Goal: Task Accomplishment & Management: Use online tool/utility

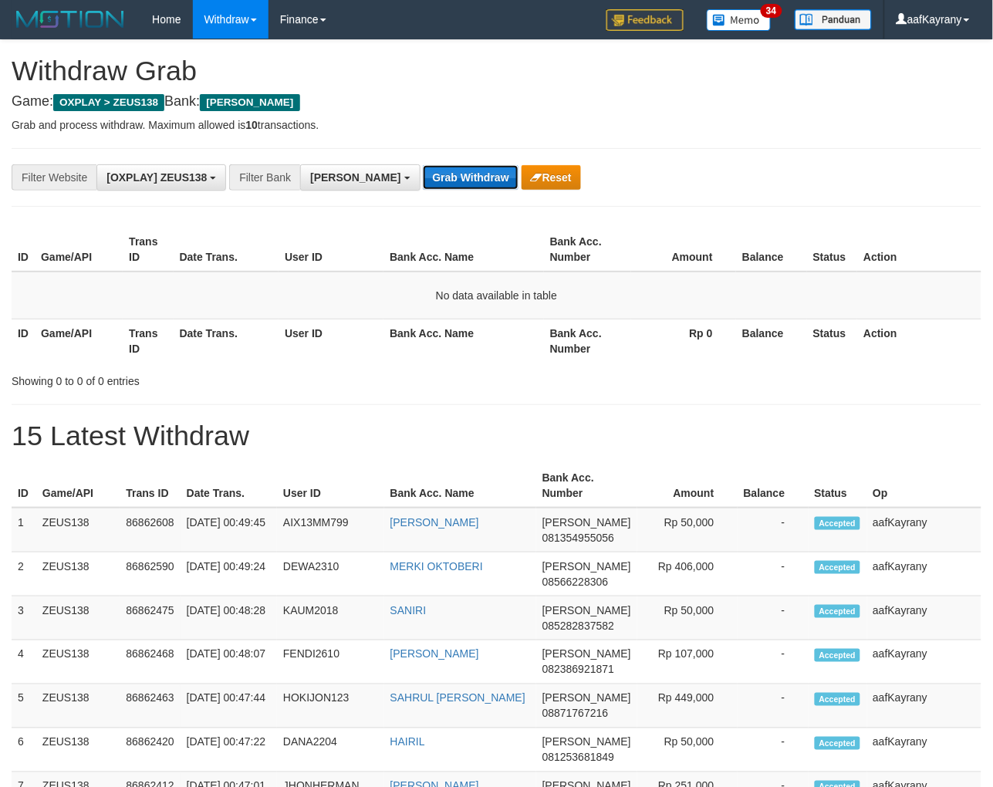
click at [423, 187] on button "Grab Withdraw" at bounding box center [470, 177] width 95 height 25
click at [423, 185] on button "Grab Withdraw" at bounding box center [470, 177] width 95 height 25
click at [423, 165] on button "Grab Withdraw" at bounding box center [470, 177] width 95 height 25
click at [423, 185] on button "Grab Withdraw" at bounding box center [470, 177] width 95 height 25
click at [423, 165] on button "Grab Withdraw" at bounding box center [470, 177] width 95 height 25
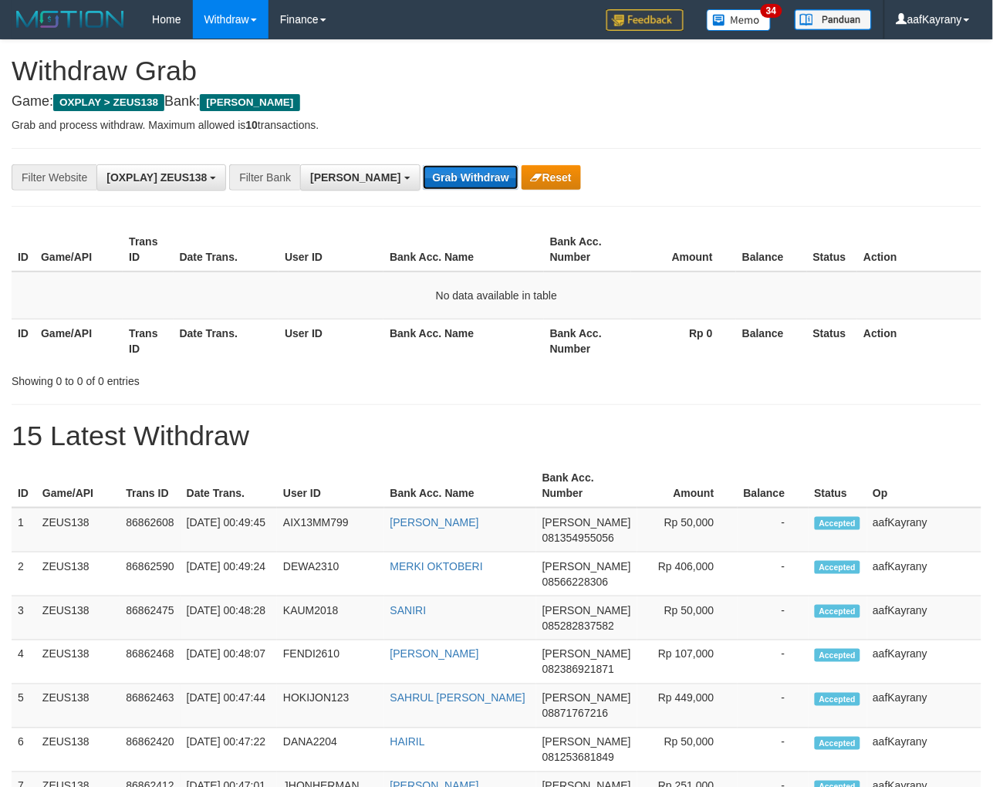
click at [423, 185] on button "Grab Withdraw" at bounding box center [470, 177] width 95 height 25
click at [423, 165] on button "Grab Withdraw" at bounding box center [470, 177] width 95 height 25
click at [423, 185] on button "Grab Withdraw" at bounding box center [470, 177] width 95 height 25
click at [423, 165] on button "Grab Withdraw" at bounding box center [470, 177] width 95 height 25
click at [423, 185] on button "Grab Withdraw" at bounding box center [470, 177] width 95 height 25
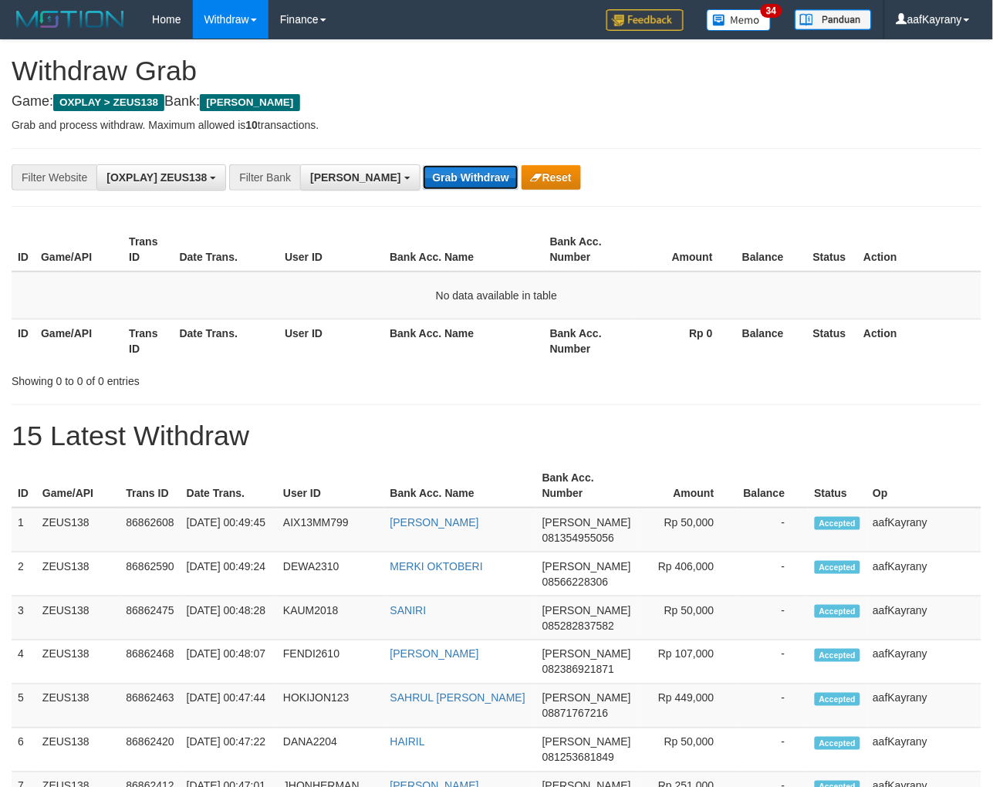
click at [423, 165] on button "Grab Withdraw" at bounding box center [470, 177] width 95 height 25
click at [423, 185] on button "Grab Withdraw" at bounding box center [470, 177] width 95 height 25
click at [423, 165] on button "Grab Withdraw" at bounding box center [470, 177] width 95 height 25
click at [423, 185] on button "Grab Withdraw" at bounding box center [470, 177] width 95 height 25
click at [423, 165] on button "Grab Withdraw" at bounding box center [470, 177] width 95 height 25
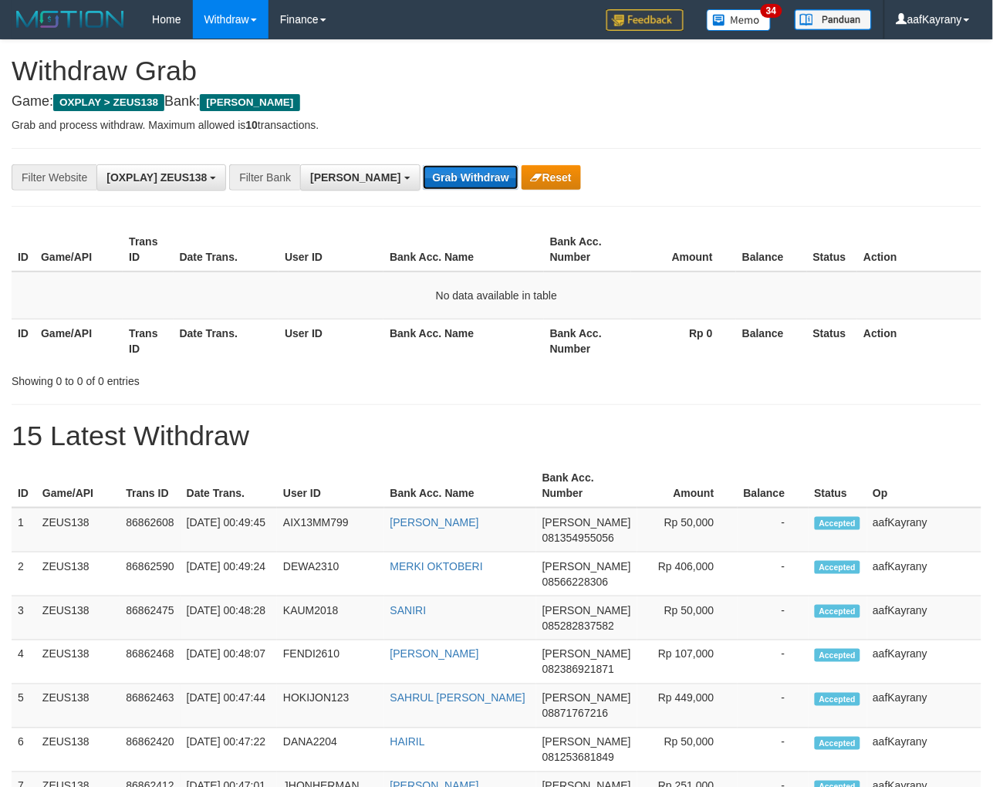
click at [423, 185] on button "Grab Withdraw" at bounding box center [470, 177] width 95 height 25
click at [423, 165] on button "Grab Withdraw" at bounding box center [470, 177] width 95 height 25
click at [423, 185] on button "Grab Withdraw" at bounding box center [470, 177] width 95 height 25
click at [423, 165] on button "Grab Withdraw" at bounding box center [470, 177] width 95 height 25
click at [423, 185] on button "Grab Withdraw" at bounding box center [470, 177] width 95 height 25
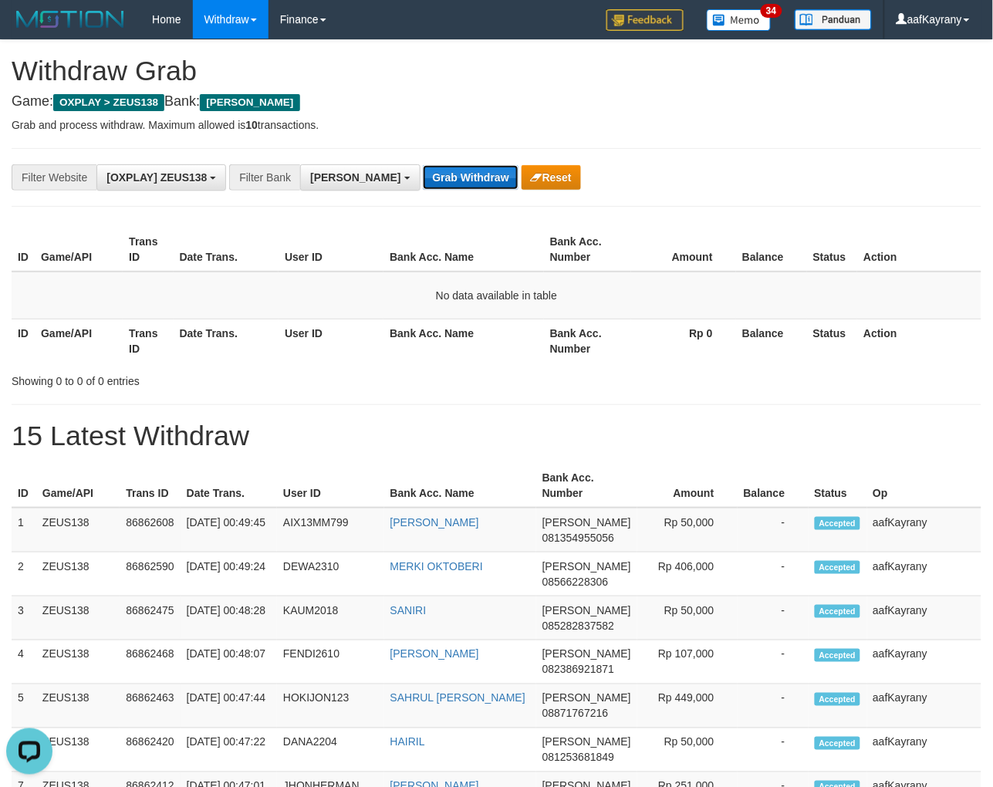
click at [423, 165] on button "Grab Withdraw" at bounding box center [470, 177] width 95 height 25
click at [423, 184] on button "Grab Withdraw" at bounding box center [470, 177] width 95 height 25
click at [423, 165] on button "Grab Withdraw" at bounding box center [470, 177] width 95 height 25
click at [423, 181] on button "Grab Withdraw" at bounding box center [470, 177] width 95 height 25
click at [423, 165] on button "Grab Withdraw" at bounding box center [470, 177] width 95 height 25
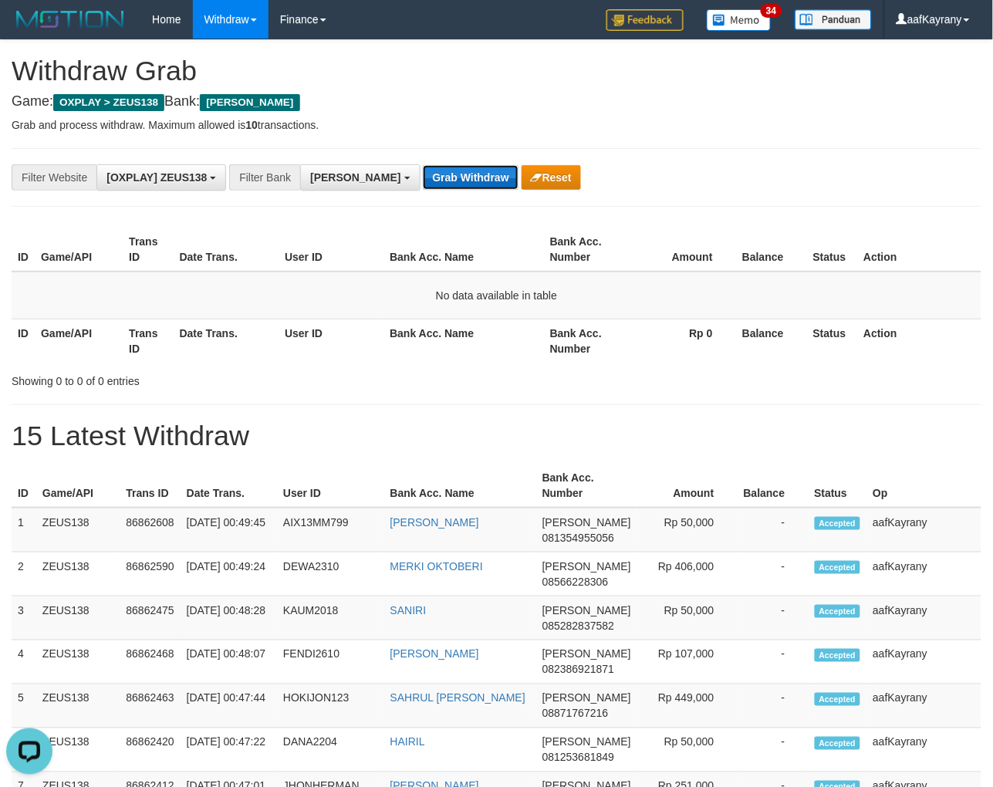
click at [423, 181] on button "Grab Withdraw" at bounding box center [470, 177] width 95 height 25
click at [423, 165] on button "Grab Withdraw" at bounding box center [470, 177] width 95 height 25
click at [423, 181] on button "Grab Withdraw" at bounding box center [470, 177] width 95 height 25
click at [423, 165] on button "Grab Withdraw" at bounding box center [470, 177] width 95 height 25
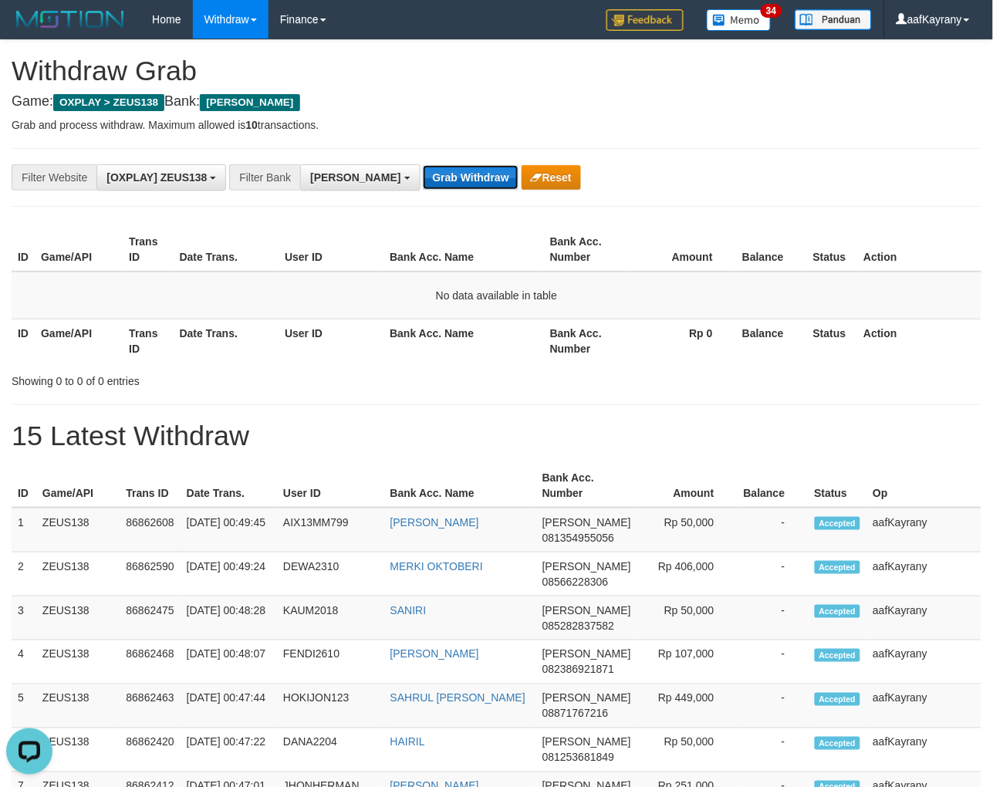
click at [423, 181] on button "Grab Withdraw" at bounding box center [470, 177] width 95 height 25
click at [423, 165] on button "Grab Withdraw" at bounding box center [470, 177] width 95 height 25
click at [423, 181] on button "Grab Withdraw" at bounding box center [470, 177] width 95 height 25
click at [423, 165] on button "Grab Withdraw" at bounding box center [470, 177] width 95 height 25
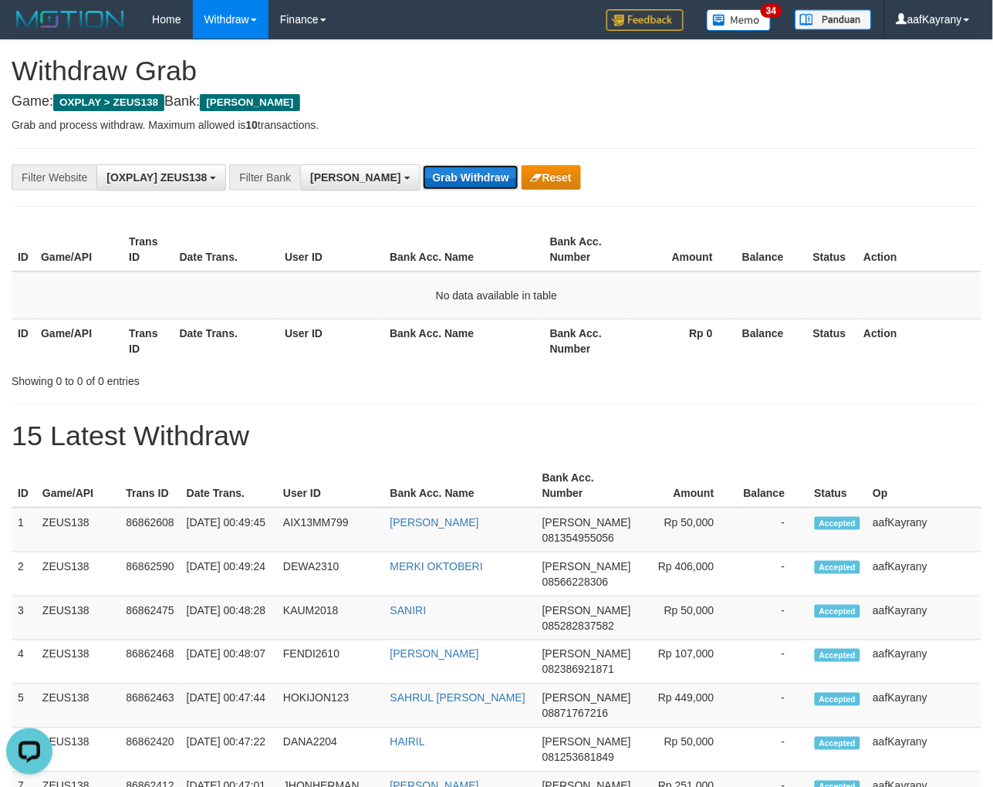
click at [423, 181] on button "Grab Withdraw" at bounding box center [470, 177] width 95 height 25
click at [423, 165] on button "Grab Withdraw" at bounding box center [470, 177] width 95 height 25
click at [423, 181] on button "Grab Withdraw" at bounding box center [470, 177] width 95 height 25
click at [423, 165] on button "Grab Withdraw" at bounding box center [470, 177] width 95 height 25
click at [423, 181] on button "Grab Withdraw" at bounding box center [470, 177] width 95 height 25
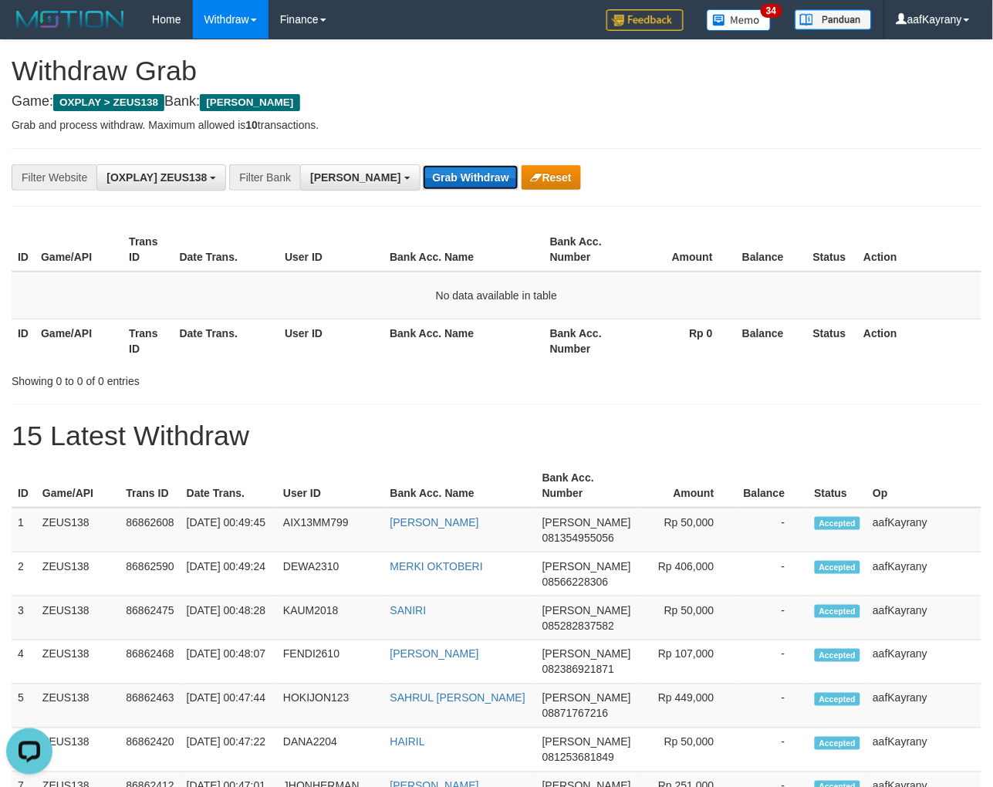
click at [423, 165] on button "Grab Withdraw" at bounding box center [470, 177] width 95 height 25
click at [423, 181] on button "Grab Withdraw" at bounding box center [470, 177] width 95 height 25
click at [423, 165] on button "Grab Withdraw" at bounding box center [470, 177] width 95 height 25
click at [423, 181] on button "Grab Withdraw" at bounding box center [470, 177] width 95 height 25
click at [423, 165] on button "Grab Withdraw" at bounding box center [470, 177] width 95 height 25
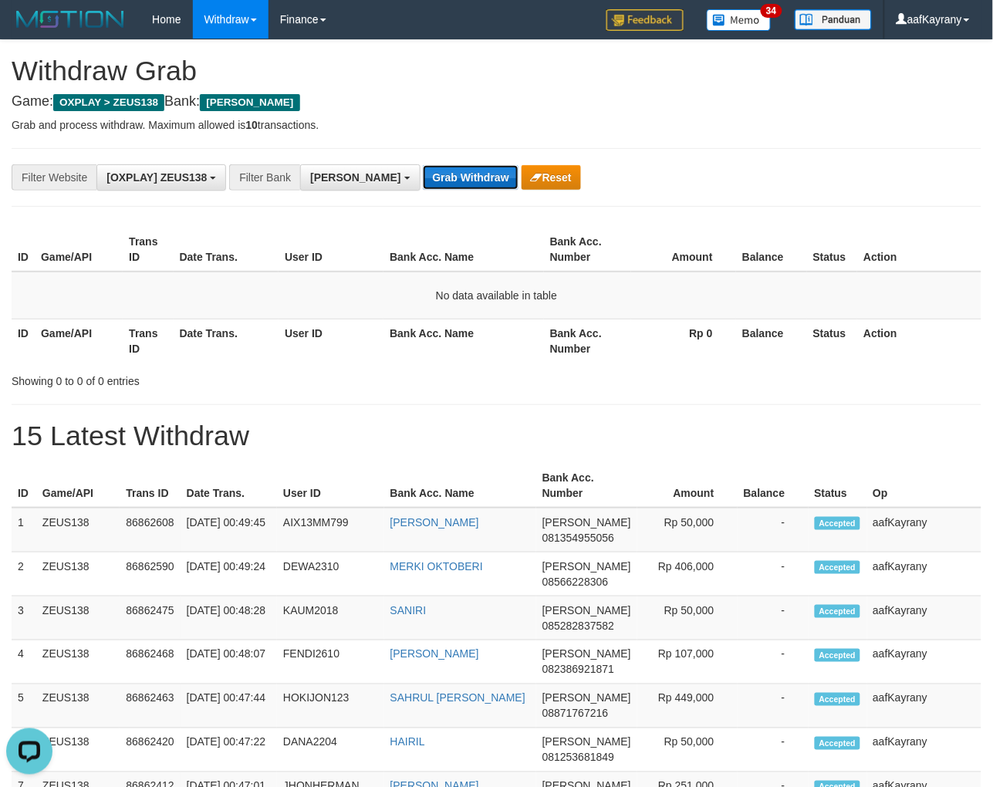
click at [423, 181] on button "Grab Withdraw" at bounding box center [470, 177] width 95 height 25
click at [423, 165] on button "Grab Withdraw" at bounding box center [470, 177] width 95 height 25
click at [423, 181] on button "Grab Withdraw" at bounding box center [470, 177] width 95 height 25
click at [423, 165] on button "Grab Withdraw" at bounding box center [470, 177] width 95 height 25
click at [423, 181] on button "Grab Withdraw" at bounding box center [470, 177] width 95 height 25
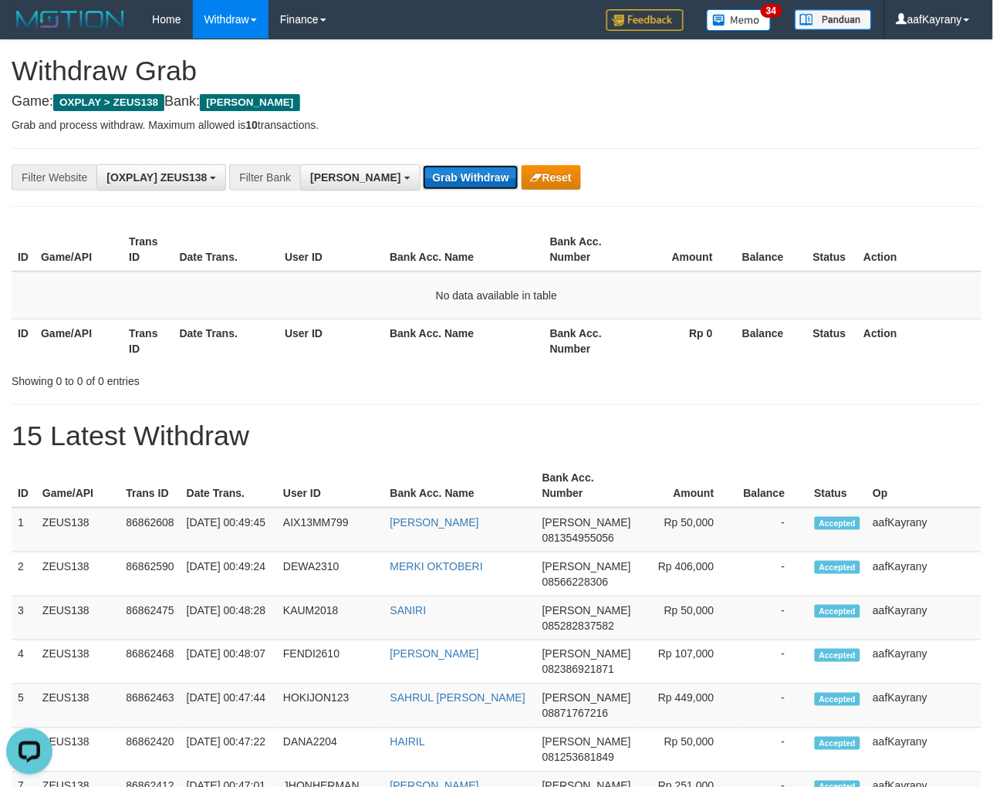
click at [423, 165] on button "Grab Withdraw" at bounding box center [470, 177] width 95 height 25
click at [423, 181] on button "Grab Withdraw" at bounding box center [470, 177] width 95 height 25
click at [423, 165] on button "Grab Withdraw" at bounding box center [470, 177] width 95 height 25
click at [423, 180] on button "Grab Withdraw" at bounding box center [470, 177] width 95 height 25
click at [423, 165] on button "Grab Withdraw" at bounding box center [470, 177] width 95 height 25
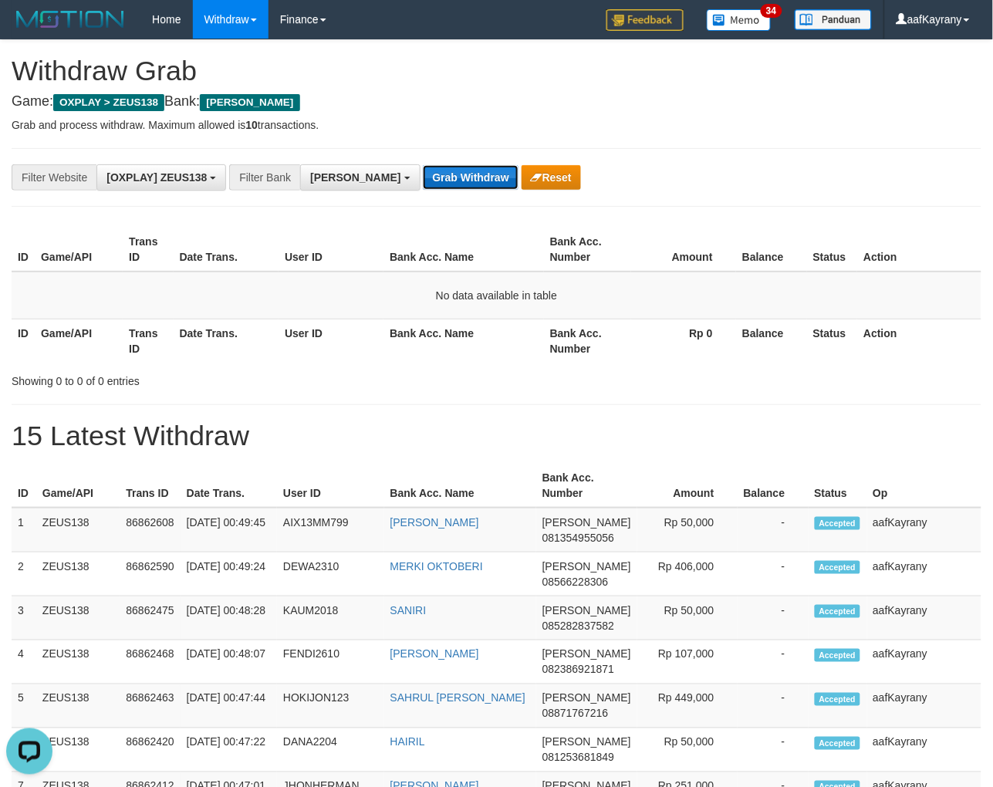
click at [423, 179] on button "Grab Withdraw" at bounding box center [470, 177] width 95 height 25
click at [423, 165] on button "Grab Withdraw" at bounding box center [470, 177] width 95 height 25
click at [423, 178] on button "Grab Withdraw" at bounding box center [470, 177] width 95 height 25
click at [423, 165] on button "Grab Withdraw" at bounding box center [470, 177] width 95 height 25
click at [423, 177] on button "Grab Withdraw" at bounding box center [470, 177] width 95 height 25
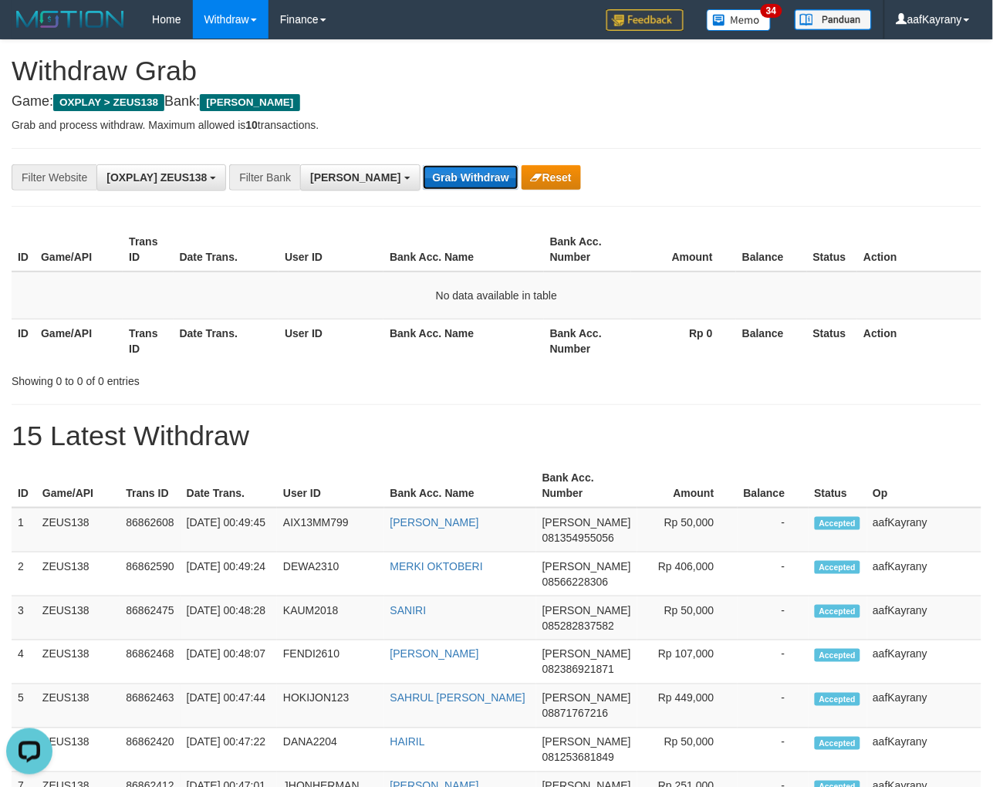
click at [423, 165] on button "Grab Withdraw" at bounding box center [470, 177] width 95 height 25
click at [423, 177] on button "Grab Withdraw" at bounding box center [470, 177] width 95 height 25
click at [423, 165] on button "Grab Withdraw" at bounding box center [470, 177] width 95 height 25
click at [423, 177] on button "Grab Withdraw" at bounding box center [470, 177] width 95 height 25
click at [423, 165] on button "Grab Withdraw" at bounding box center [470, 177] width 95 height 25
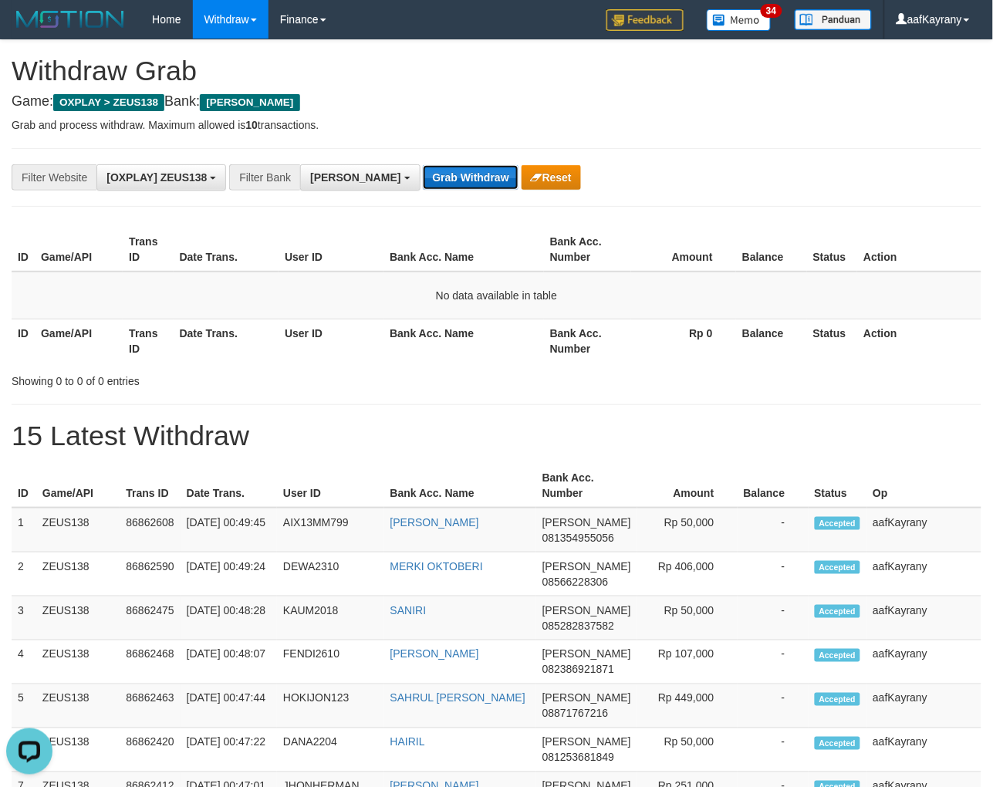
click at [423, 177] on button "Grab Withdraw" at bounding box center [470, 177] width 95 height 25
click at [423, 165] on button "Grab Withdraw" at bounding box center [470, 177] width 95 height 25
click at [423, 177] on button "Grab Withdraw" at bounding box center [470, 177] width 95 height 25
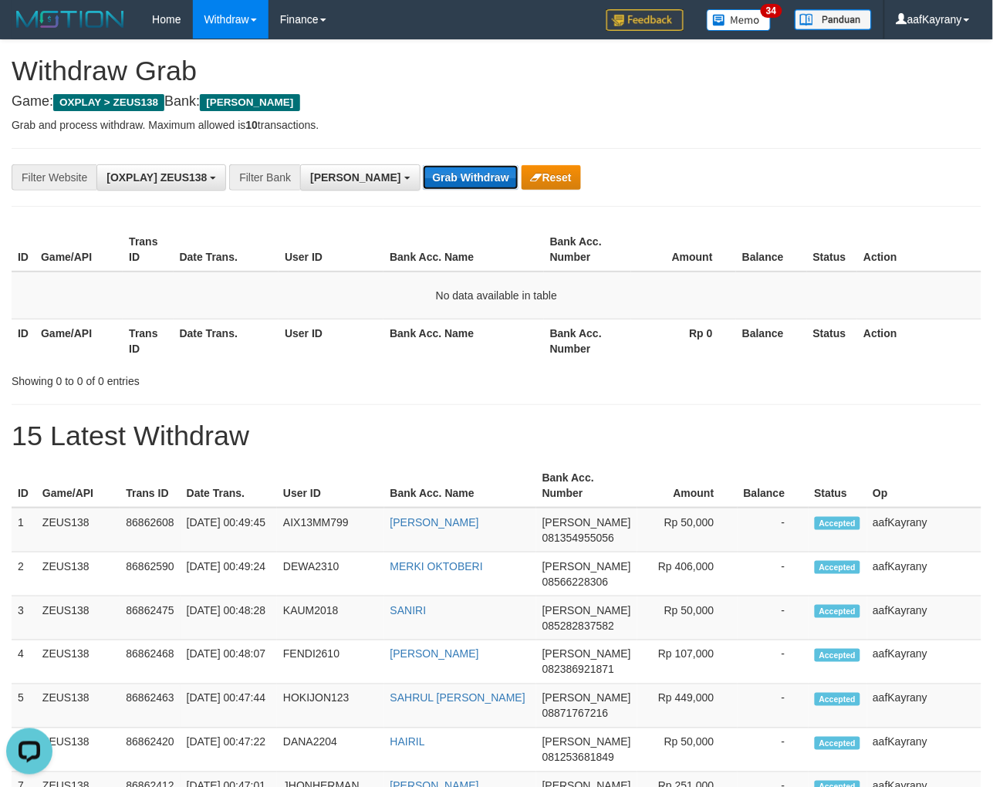
click at [423, 165] on button "Grab Withdraw" at bounding box center [470, 177] width 95 height 25
click at [423, 177] on button "Grab Withdraw" at bounding box center [470, 177] width 95 height 25
click at [423, 165] on button "Grab Withdraw" at bounding box center [470, 177] width 95 height 25
click at [423, 177] on button "Grab Withdraw" at bounding box center [470, 177] width 95 height 25
click at [423, 165] on button "Grab Withdraw" at bounding box center [470, 177] width 95 height 25
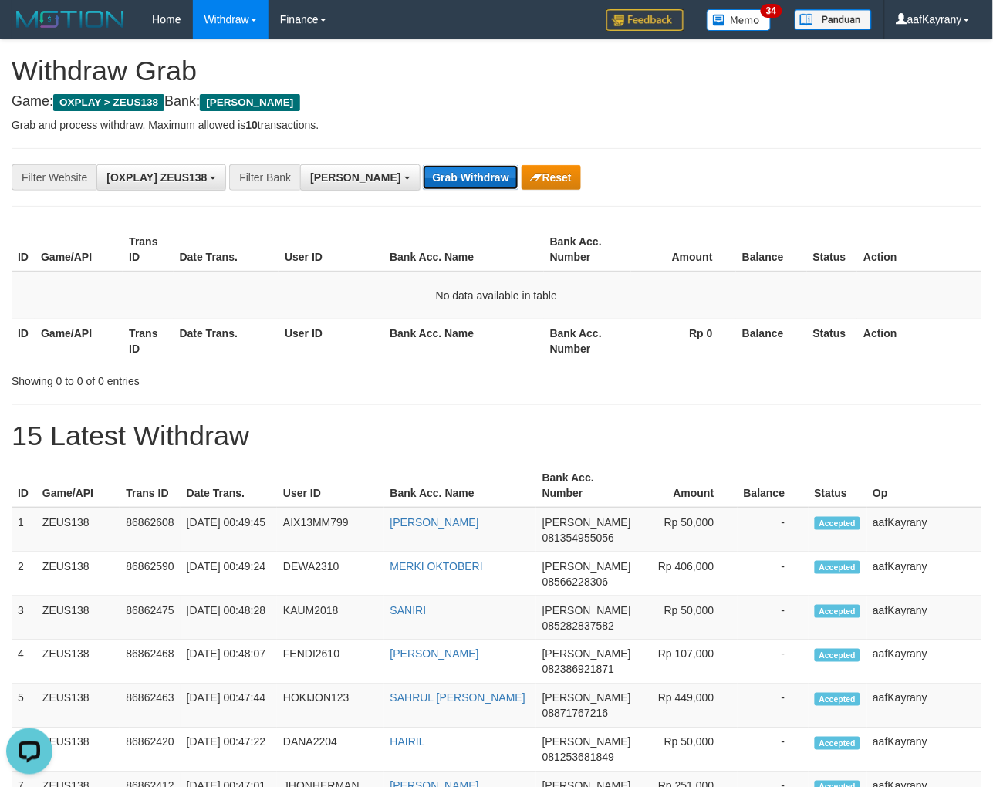
click at [423, 177] on button "Grab Withdraw" at bounding box center [470, 177] width 95 height 25
click at [423, 165] on button "Grab Withdraw" at bounding box center [470, 177] width 95 height 25
click at [423, 177] on button "Grab Withdraw" at bounding box center [470, 177] width 95 height 25
click at [423, 165] on button "Grab Withdraw" at bounding box center [470, 177] width 95 height 25
click at [423, 177] on button "Grab Withdraw" at bounding box center [470, 177] width 95 height 25
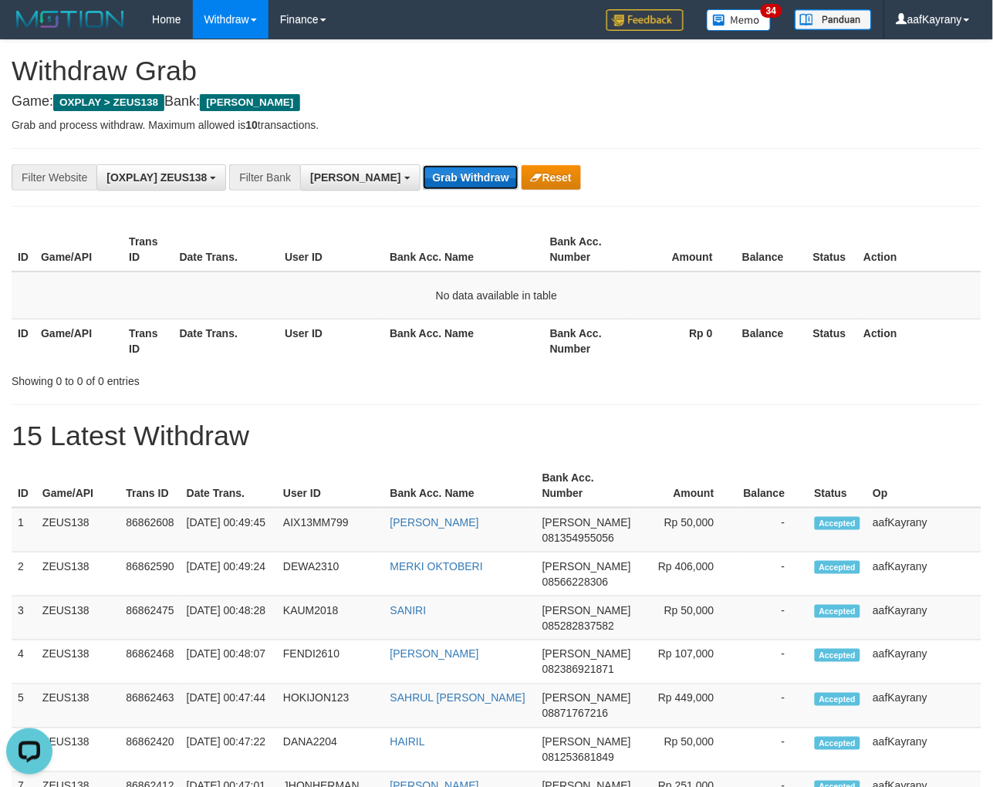
click at [423, 165] on button "Grab Withdraw" at bounding box center [470, 177] width 95 height 25
click at [423, 177] on button "Grab Withdraw" at bounding box center [470, 177] width 95 height 25
click at [423, 165] on button "Grab Withdraw" at bounding box center [470, 177] width 95 height 25
click at [423, 177] on button "Grab Withdraw" at bounding box center [470, 177] width 95 height 25
click at [423, 165] on button "Grab Withdraw" at bounding box center [470, 177] width 95 height 25
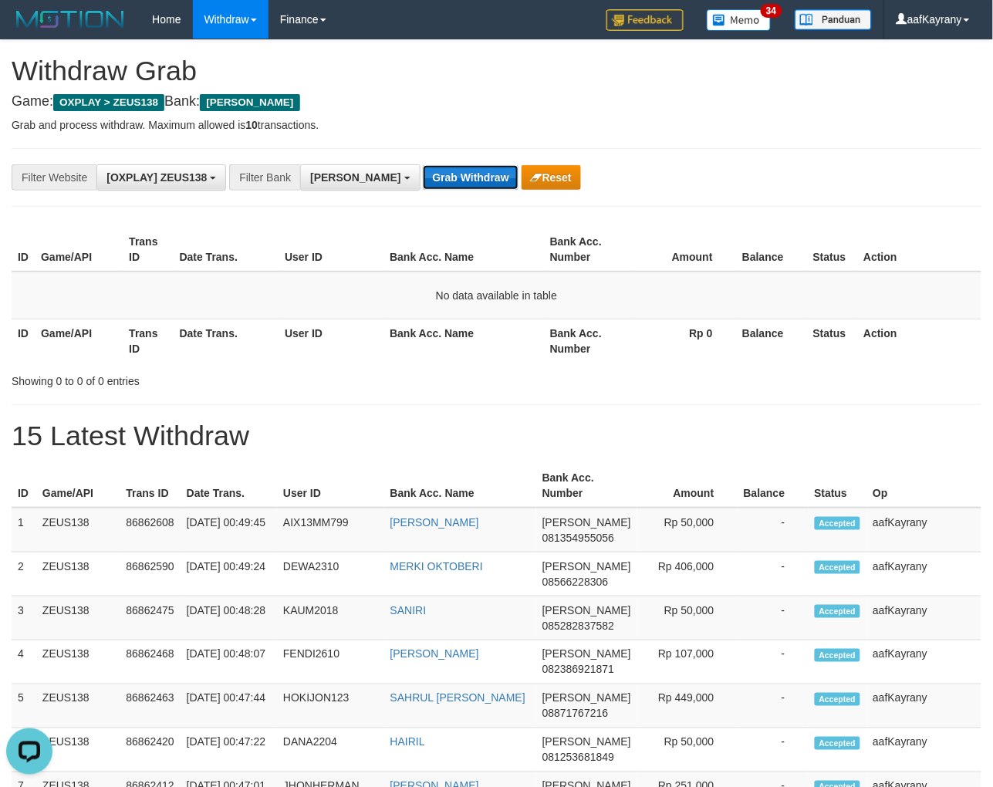
click at [423, 177] on button "Grab Withdraw" at bounding box center [470, 177] width 95 height 25
click at [423, 165] on button "Grab Withdraw" at bounding box center [470, 177] width 95 height 25
click at [423, 177] on button "Grab Withdraw" at bounding box center [470, 177] width 95 height 25
click at [423, 165] on button "Grab Withdraw" at bounding box center [470, 177] width 95 height 25
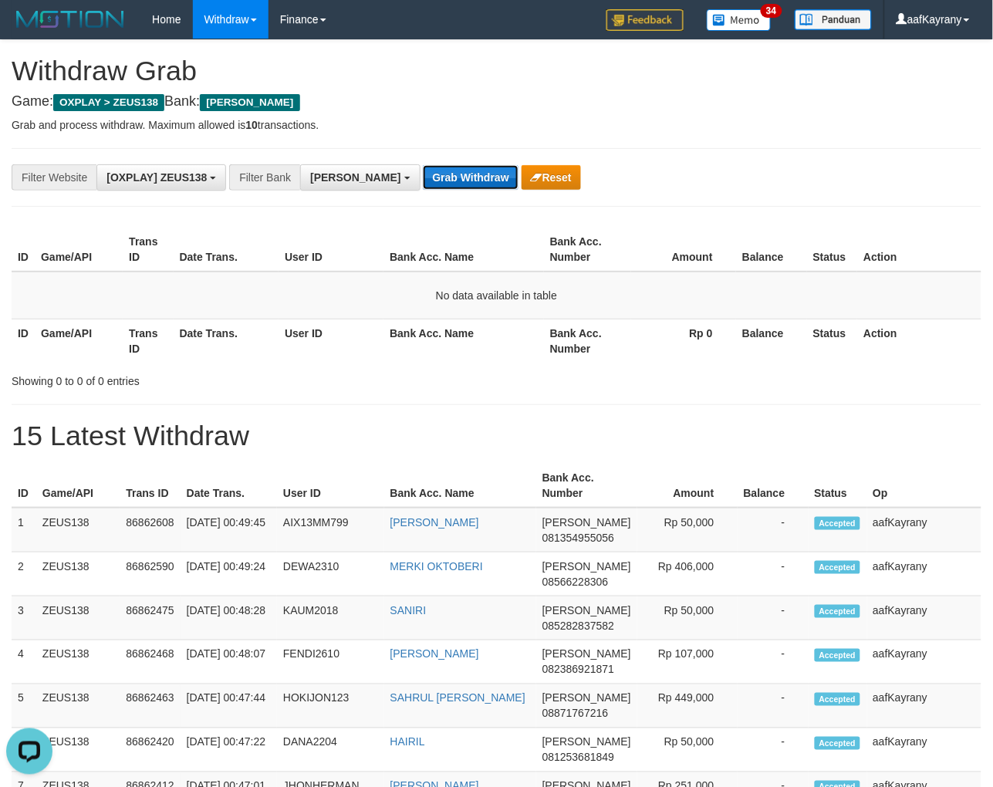
click at [423, 177] on button "Grab Withdraw" at bounding box center [470, 177] width 95 height 25
click at [423, 165] on button "Grab Withdraw" at bounding box center [470, 177] width 95 height 25
click at [423, 177] on button "Grab Withdraw" at bounding box center [470, 177] width 95 height 25
click at [423, 165] on button "Grab Withdraw" at bounding box center [470, 177] width 95 height 25
click at [423, 177] on button "Grab Withdraw" at bounding box center [470, 177] width 95 height 25
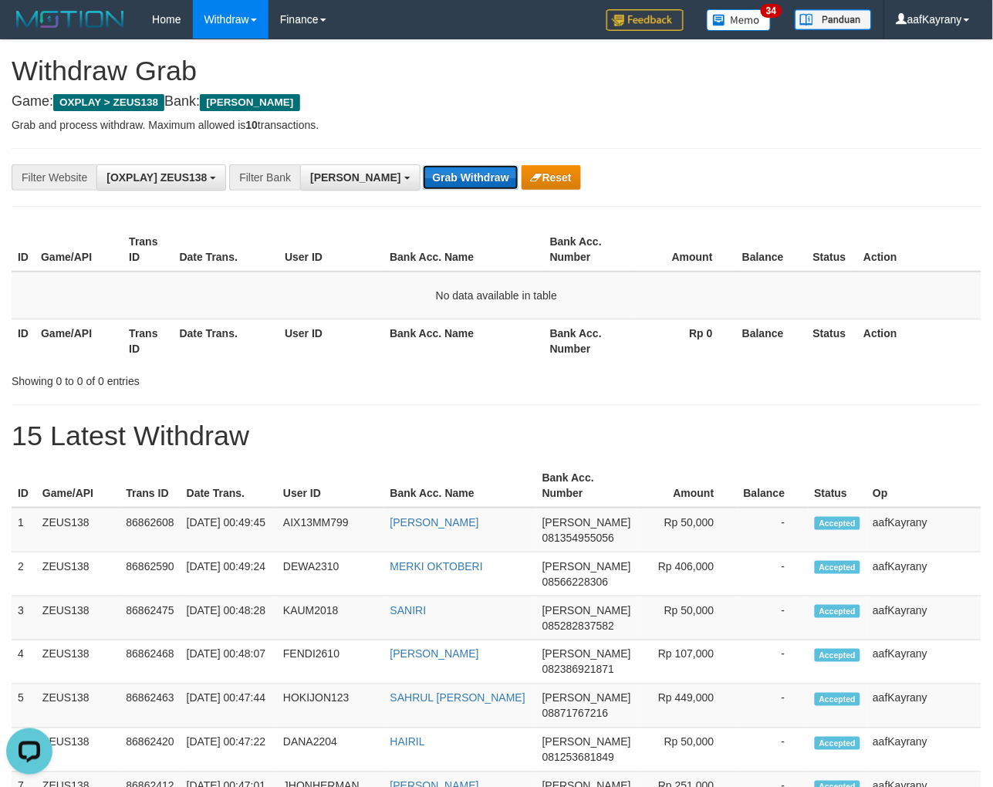
click at [423, 165] on button "Grab Withdraw" at bounding box center [470, 177] width 95 height 25
click at [423, 177] on button "Grab Withdraw" at bounding box center [470, 177] width 95 height 25
click at [423, 165] on button "Grab Withdraw" at bounding box center [470, 177] width 95 height 25
click at [423, 177] on button "Grab Withdraw" at bounding box center [470, 177] width 95 height 25
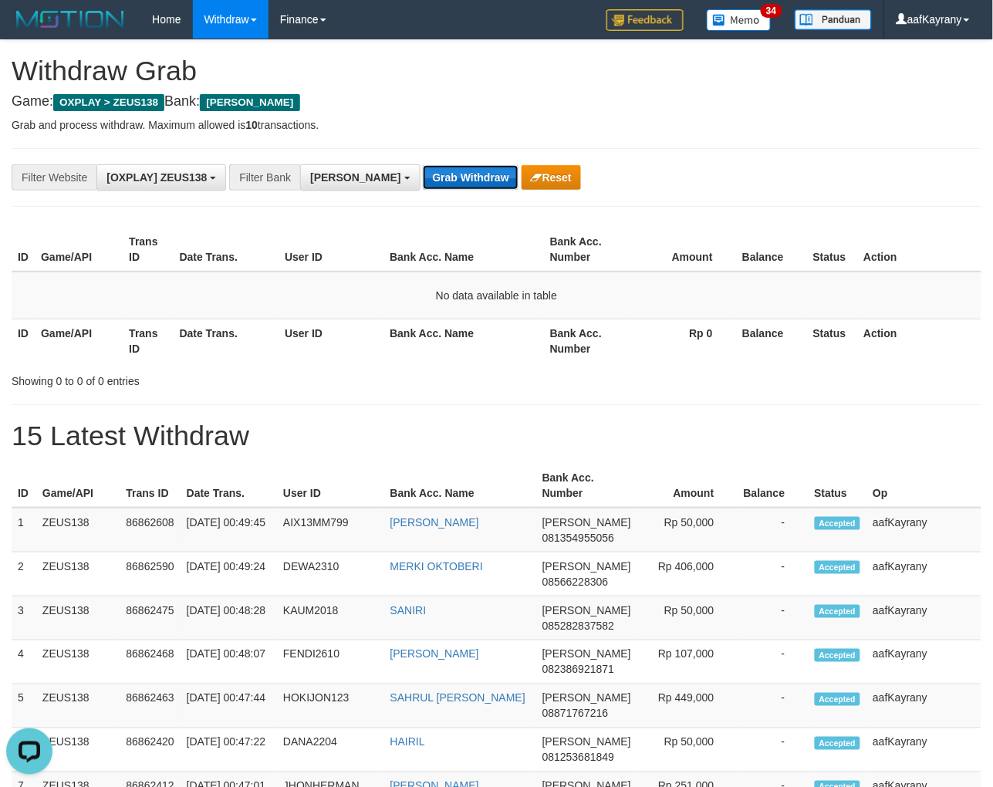
click at [423, 165] on button "Grab Withdraw" at bounding box center [470, 177] width 95 height 25
click at [423, 177] on button "Grab Withdraw" at bounding box center [470, 177] width 95 height 25
click at [423, 165] on button "Grab Withdraw" at bounding box center [470, 177] width 95 height 25
click at [423, 177] on button "Grab Withdraw" at bounding box center [470, 177] width 95 height 25
click at [423, 165] on button "Grab Withdraw" at bounding box center [470, 177] width 95 height 25
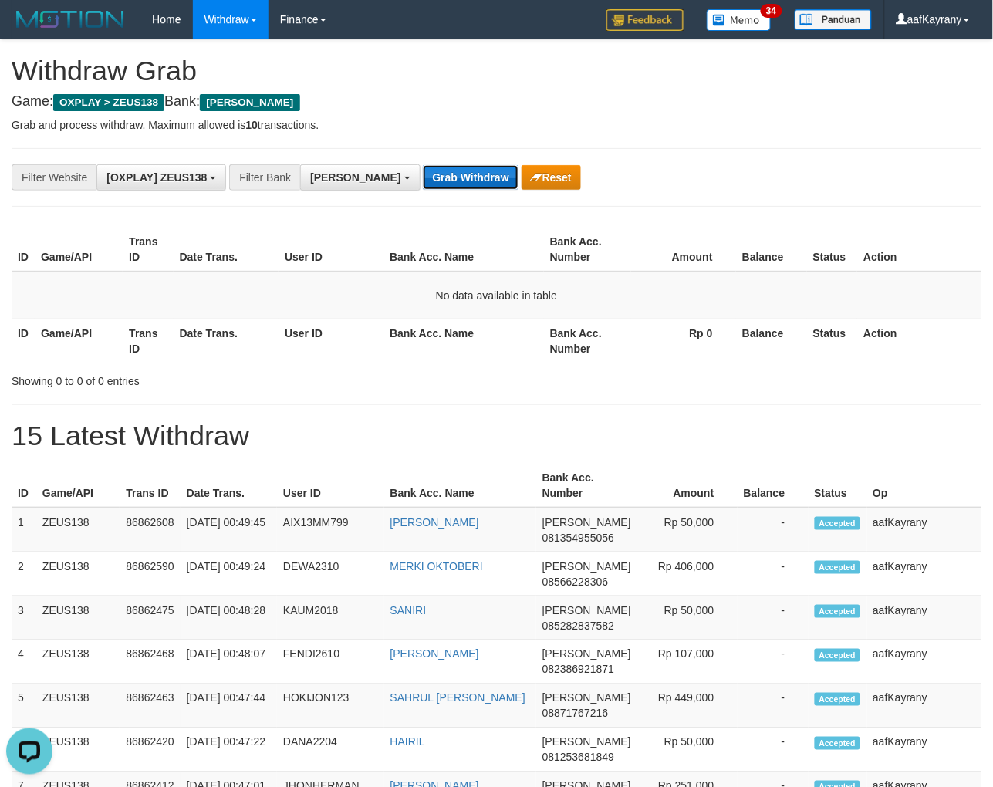
click at [423, 177] on button "Grab Withdraw" at bounding box center [470, 177] width 95 height 25
click at [423, 165] on button "Grab Withdraw" at bounding box center [470, 177] width 95 height 25
click at [423, 177] on button "Grab Withdraw" at bounding box center [470, 177] width 95 height 25
click at [423, 165] on button "Grab Withdraw" at bounding box center [470, 177] width 95 height 25
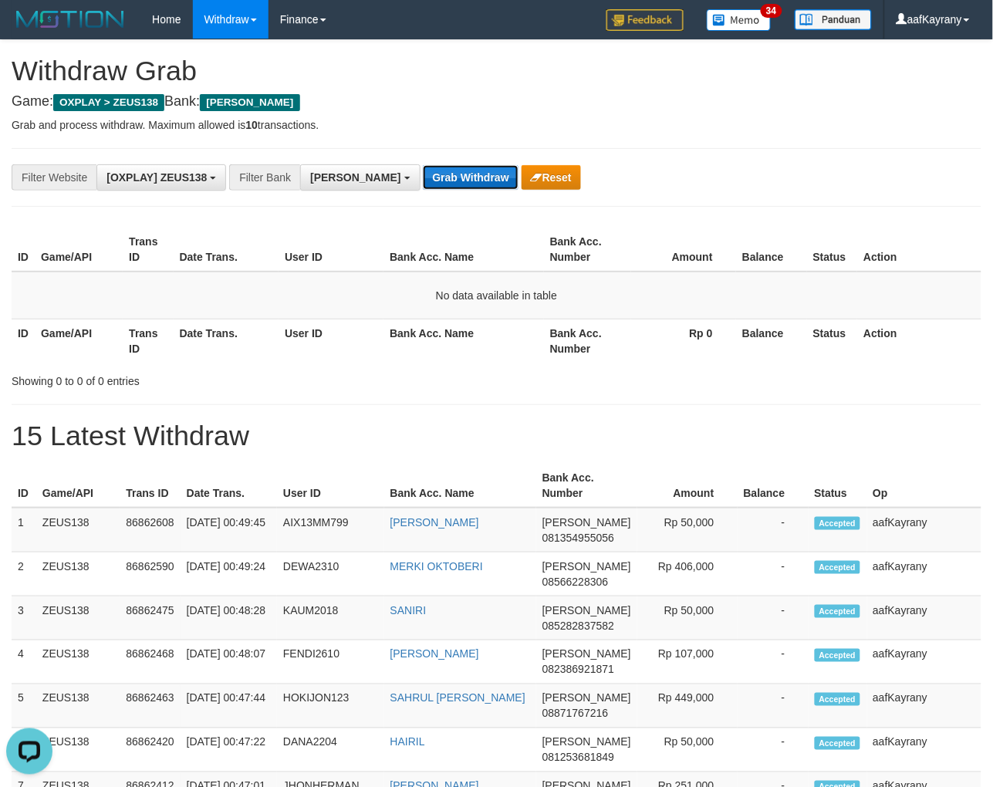
click at [423, 177] on button "Grab Withdraw" at bounding box center [470, 177] width 95 height 25
click at [423, 165] on button "Grab Withdraw" at bounding box center [470, 177] width 95 height 25
click at [423, 177] on button "Grab Withdraw" at bounding box center [470, 177] width 95 height 25
click at [423, 165] on button "Grab Withdraw" at bounding box center [470, 177] width 95 height 25
click at [423, 177] on button "Grab Withdraw" at bounding box center [470, 177] width 95 height 25
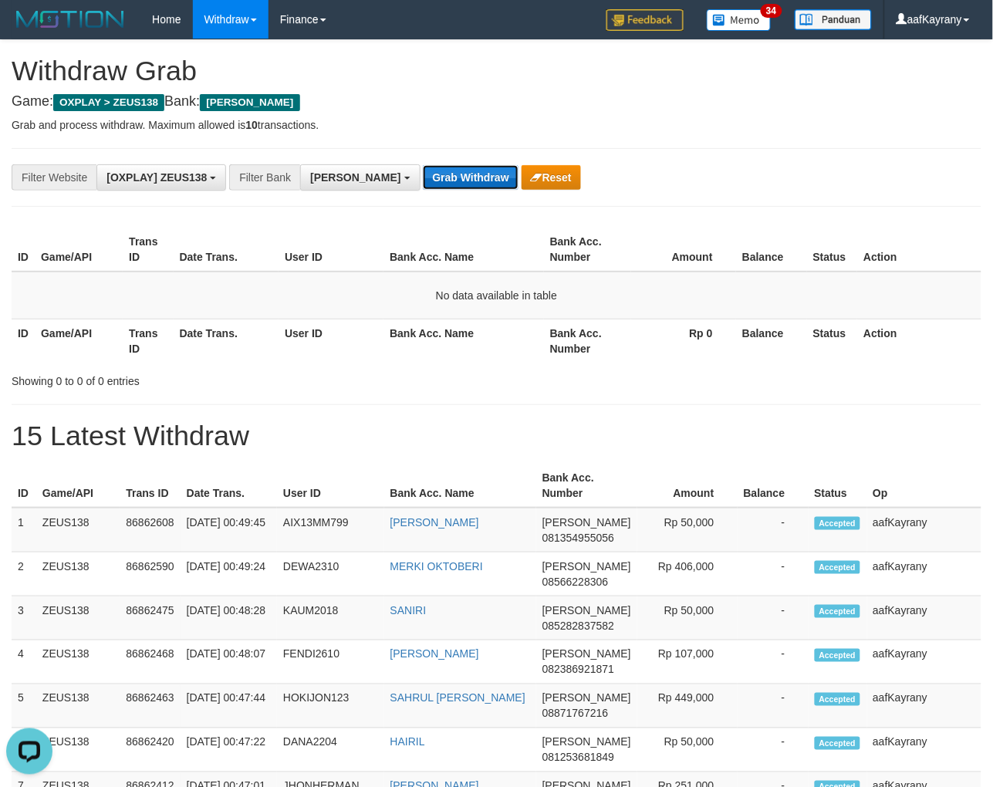
click at [423, 165] on button "Grab Withdraw" at bounding box center [470, 177] width 95 height 25
click at [423, 177] on button "Grab Withdraw" at bounding box center [470, 177] width 95 height 25
click at [423, 165] on button "Grab Withdraw" at bounding box center [470, 177] width 95 height 25
click at [423, 177] on button "Grab Withdraw" at bounding box center [470, 177] width 95 height 25
click at [423, 165] on button "Grab Withdraw" at bounding box center [470, 177] width 95 height 25
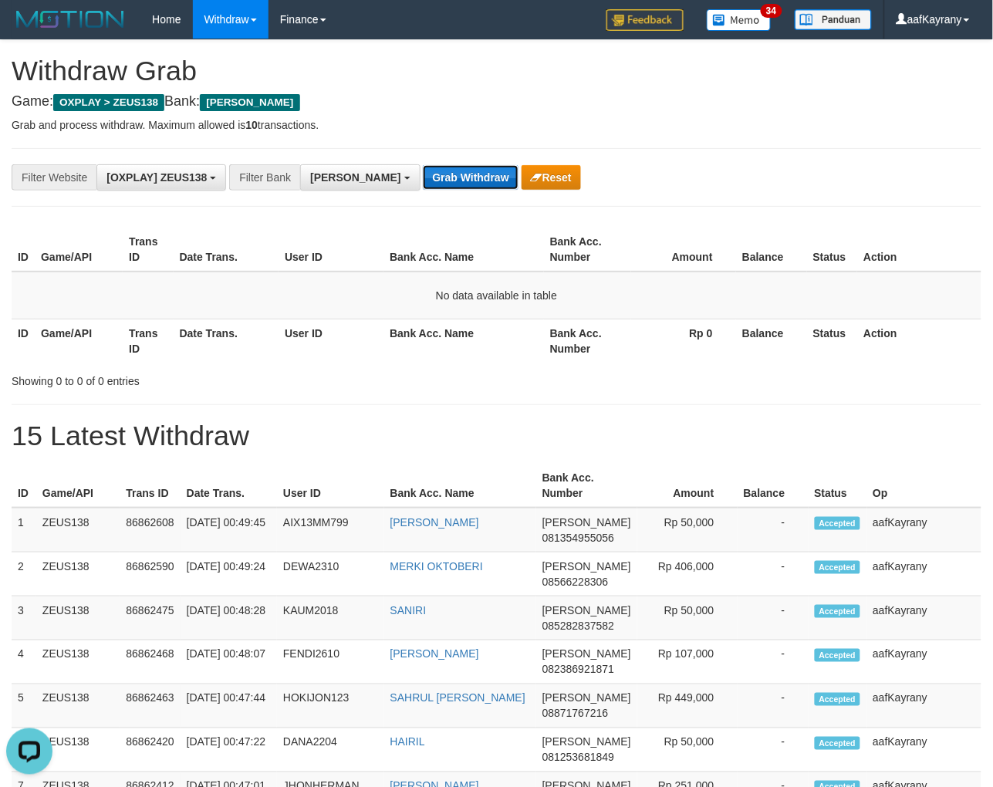
click at [423, 177] on button "Grab Withdraw" at bounding box center [470, 177] width 95 height 25
click at [423, 165] on button "Grab Withdraw" at bounding box center [470, 177] width 95 height 25
click at [423, 177] on button "Grab Withdraw" at bounding box center [470, 177] width 95 height 25
click at [423, 165] on button "Grab Withdraw" at bounding box center [470, 177] width 95 height 25
click at [423, 177] on button "Grab Withdraw" at bounding box center [470, 177] width 95 height 25
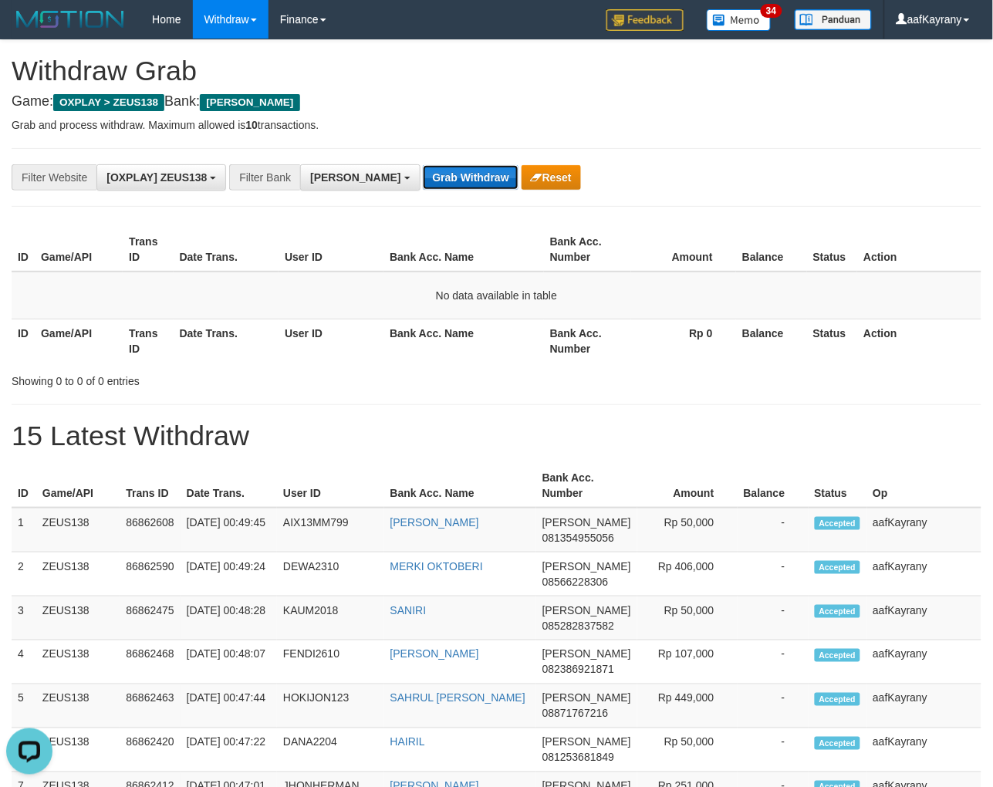
click at [423, 165] on button "Grab Withdraw" at bounding box center [470, 177] width 95 height 25
click at [423, 177] on button "Grab Withdraw" at bounding box center [470, 177] width 95 height 25
click at [423, 165] on button "Grab Withdraw" at bounding box center [470, 177] width 95 height 25
click at [423, 177] on button "Grab Withdraw" at bounding box center [470, 177] width 95 height 25
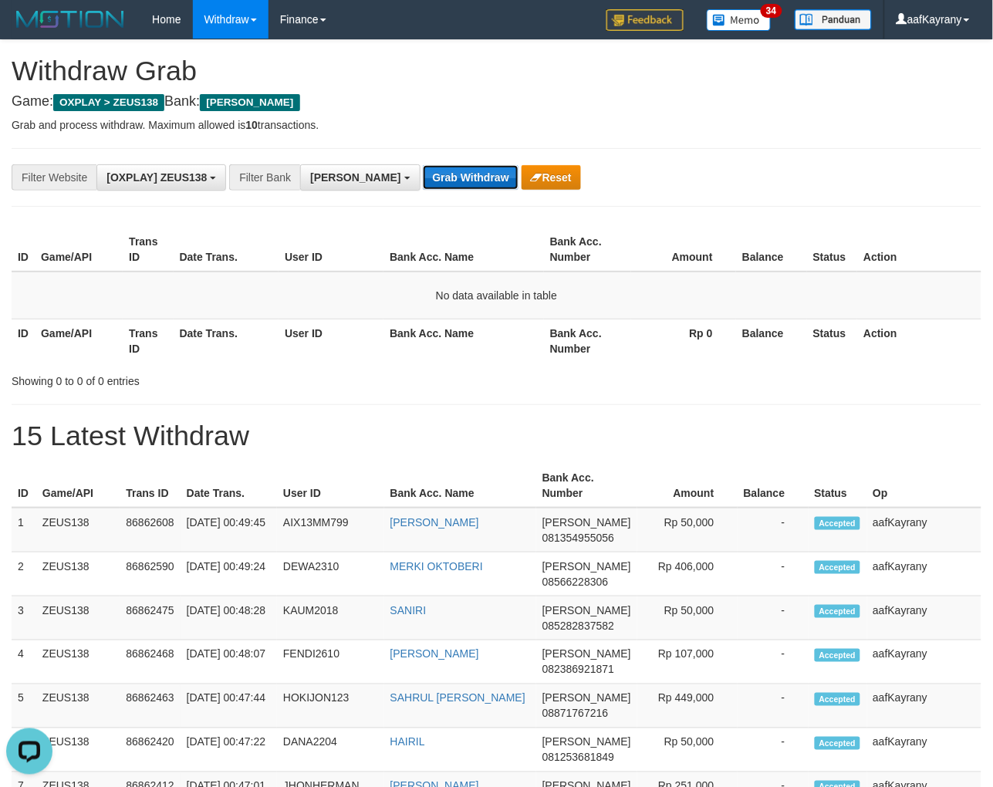
click at [423, 177] on button "Grab Withdraw" at bounding box center [470, 177] width 95 height 25
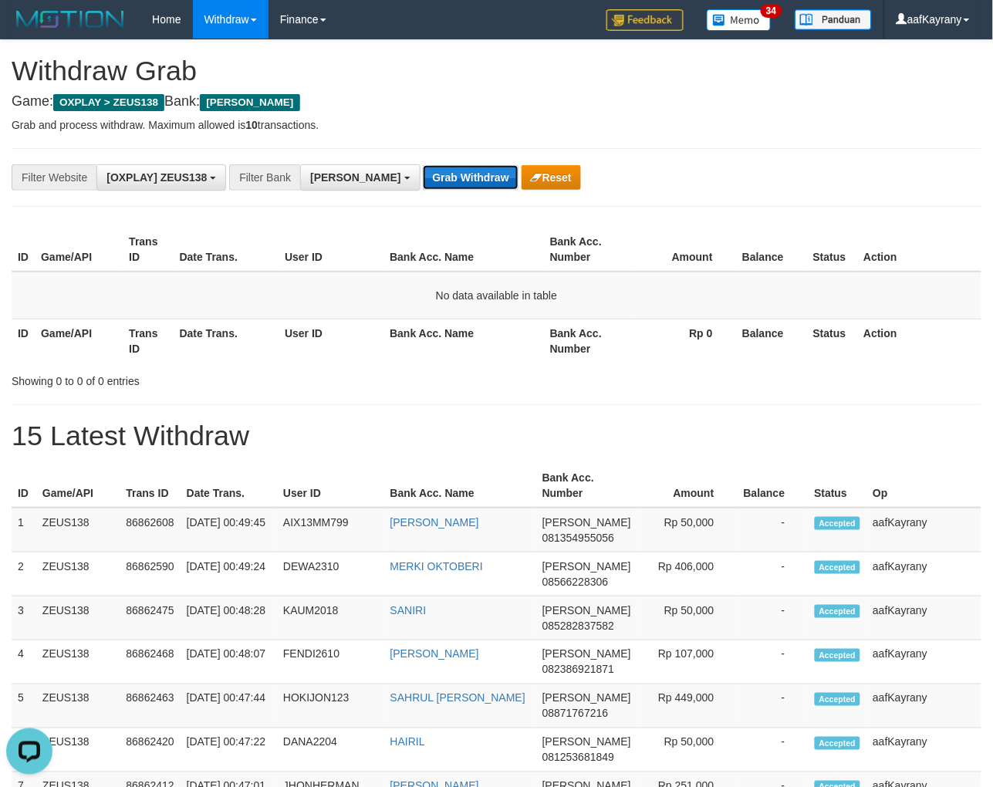
click at [423, 177] on button "Grab Withdraw" at bounding box center [470, 177] width 95 height 25
click at [423, 165] on button "Grab Withdraw" at bounding box center [470, 177] width 95 height 25
click at [423, 177] on button "Grab Withdraw" at bounding box center [470, 177] width 95 height 25
click at [423, 165] on button "Grab Withdraw" at bounding box center [470, 177] width 95 height 25
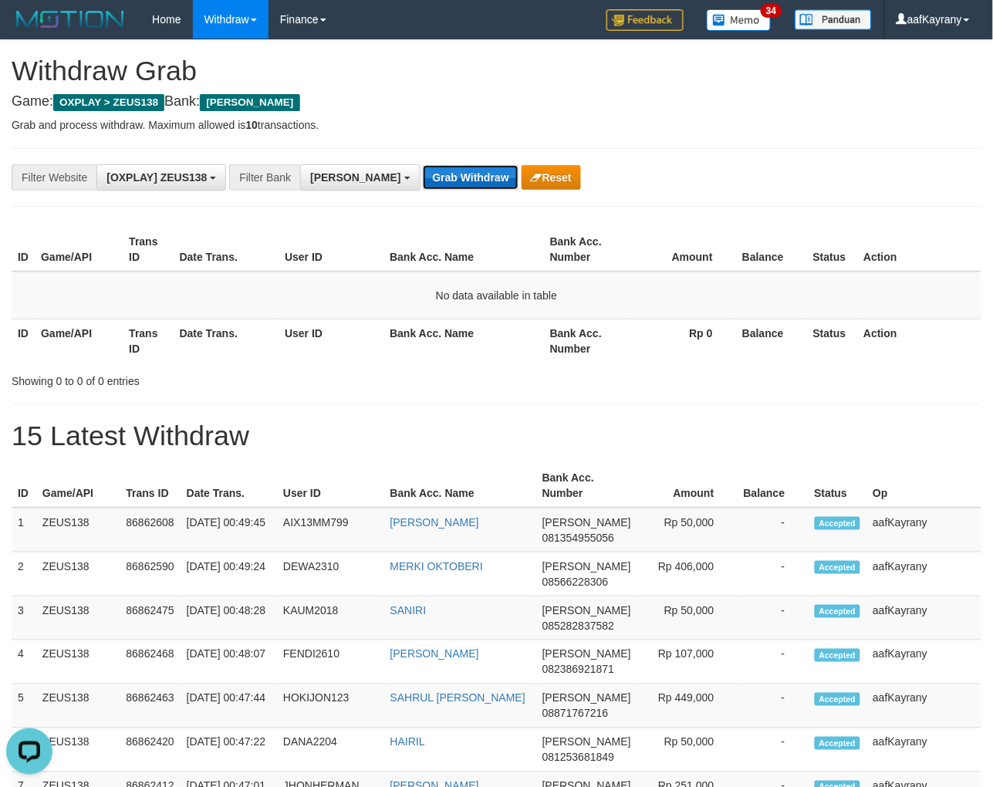
click at [423, 177] on button "Grab Withdraw" at bounding box center [470, 177] width 95 height 25
click at [423, 165] on button "Grab Withdraw" at bounding box center [470, 177] width 95 height 25
click at [423, 177] on button "Grab Withdraw" at bounding box center [470, 177] width 95 height 25
click at [423, 165] on button "Grab Withdraw" at bounding box center [470, 177] width 95 height 25
click at [423, 177] on button "Grab Withdraw" at bounding box center [470, 177] width 95 height 25
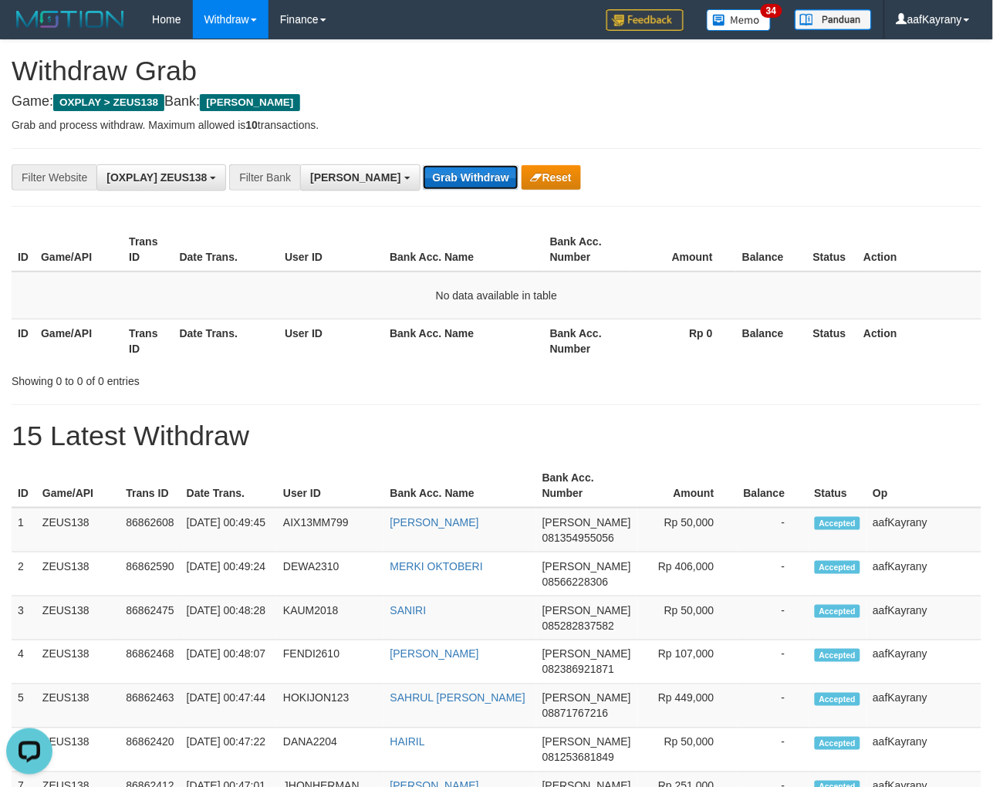
click at [423, 165] on button "Grab Withdraw" at bounding box center [470, 177] width 95 height 25
click at [423, 177] on button "Grab Withdraw" at bounding box center [470, 177] width 95 height 25
click at [423, 165] on button "Grab Withdraw" at bounding box center [470, 177] width 95 height 25
click at [423, 177] on button "Grab Withdraw" at bounding box center [470, 177] width 95 height 25
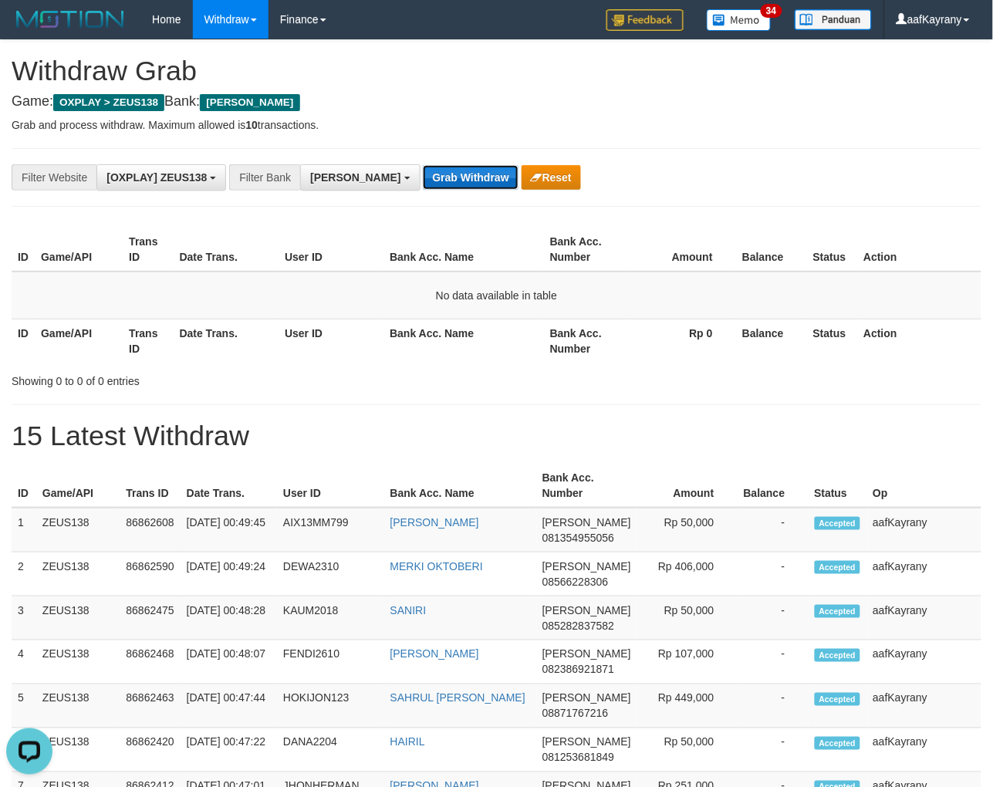
click at [423, 177] on button "Grab Withdraw" at bounding box center [470, 177] width 95 height 25
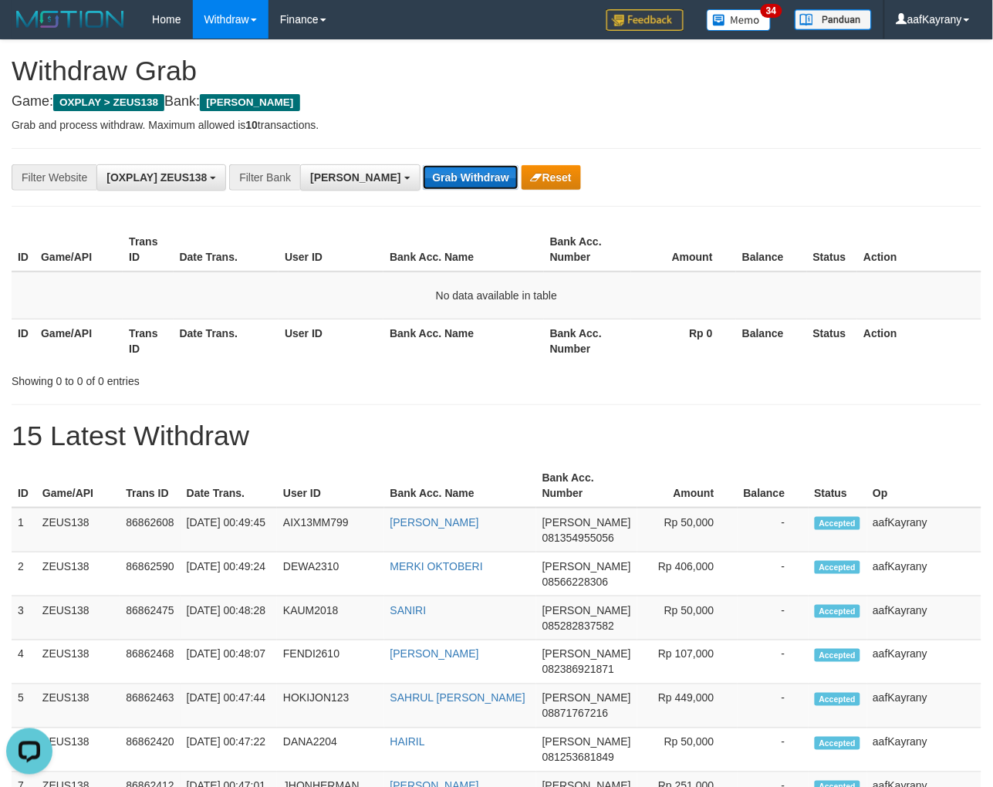
click at [423, 177] on button "Grab Withdraw" at bounding box center [470, 177] width 95 height 25
click at [423, 165] on button "Grab Withdraw" at bounding box center [470, 177] width 95 height 25
click at [423, 177] on button "Grab Withdraw" at bounding box center [470, 177] width 95 height 25
click at [423, 165] on button "Grab Withdraw" at bounding box center [470, 177] width 95 height 25
click at [423, 177] on button "Grab Withdraw" at bounding box center [470, 177] width 95 height 25
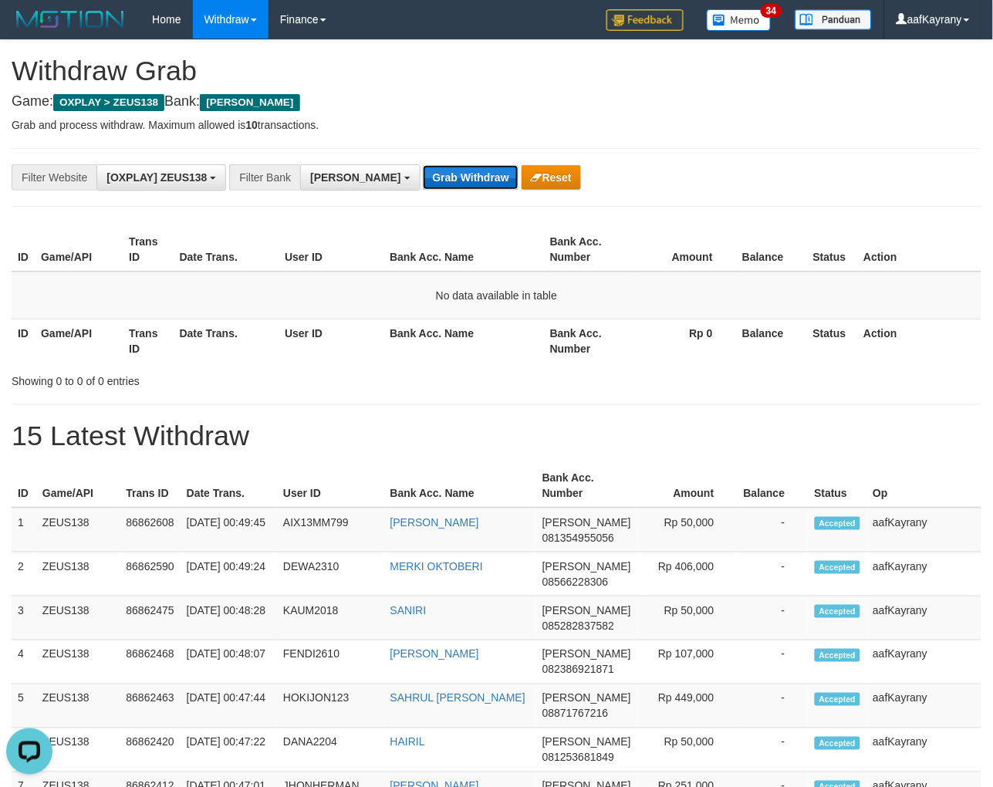
click at [423, 165] on button "Grab Withdraw" at bounding box center [470, 177] width 95 height 25
click at [423, 177] on button "Grab Withdraw" at bounding box center [470, 177] width 95 height 25
click at [423, 165] on button "Grab Withdraw" at bounding box center [470, 177] width 95 height 25
click at [423, 177] on button "Grab Withdraw" at bounding box center [470, 177] width 95 height 25
click at [423, 165] on button "Grab Withdraw" at bounding box center [470, 177] width 95 height 25
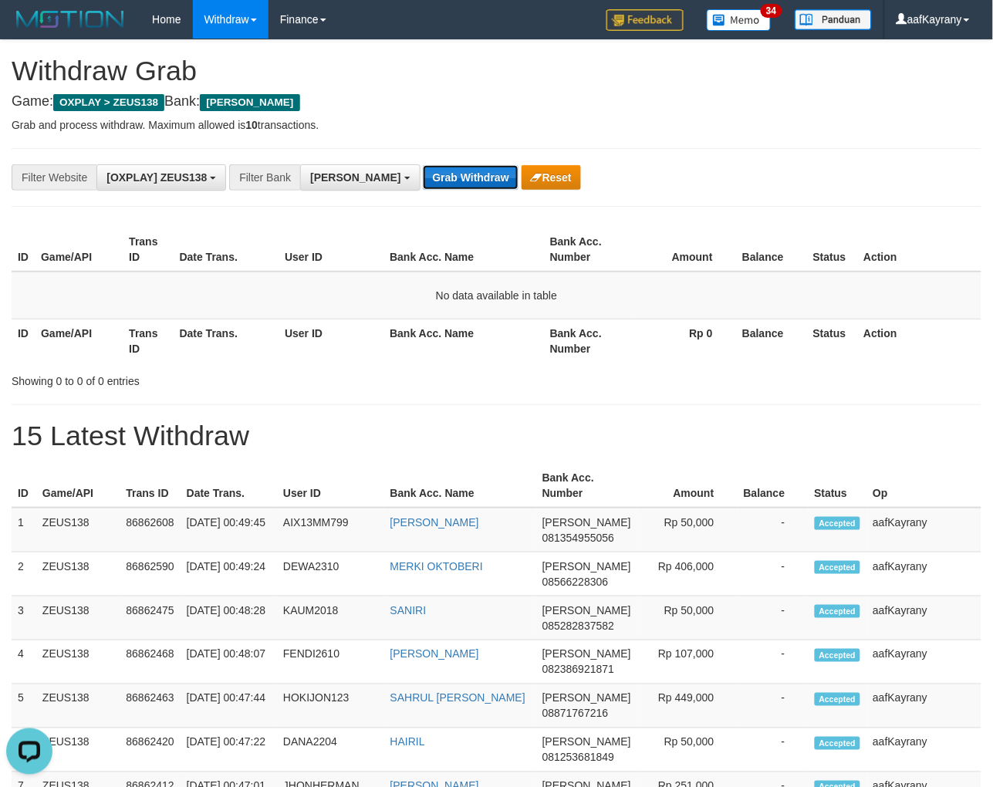
click at [423, 177] on button "Grab Withdraw" at bounding box center [470, 177] width 95 height 25
click at [423, 165] on button "Grab Withdraw" at bounding box center [470, 177] width 95 height 25
click at [423, 178] on button "Grab Withdraw" at bounding box center [470, 177] width 95 height 25
click at [423, 165] on button "Grab Withdraw" at bounding box center [470, 177] width 95 height 25
click at [423, 178] on button "Grab Withdraw" at bounding box center [470, 177] width 95 height 25
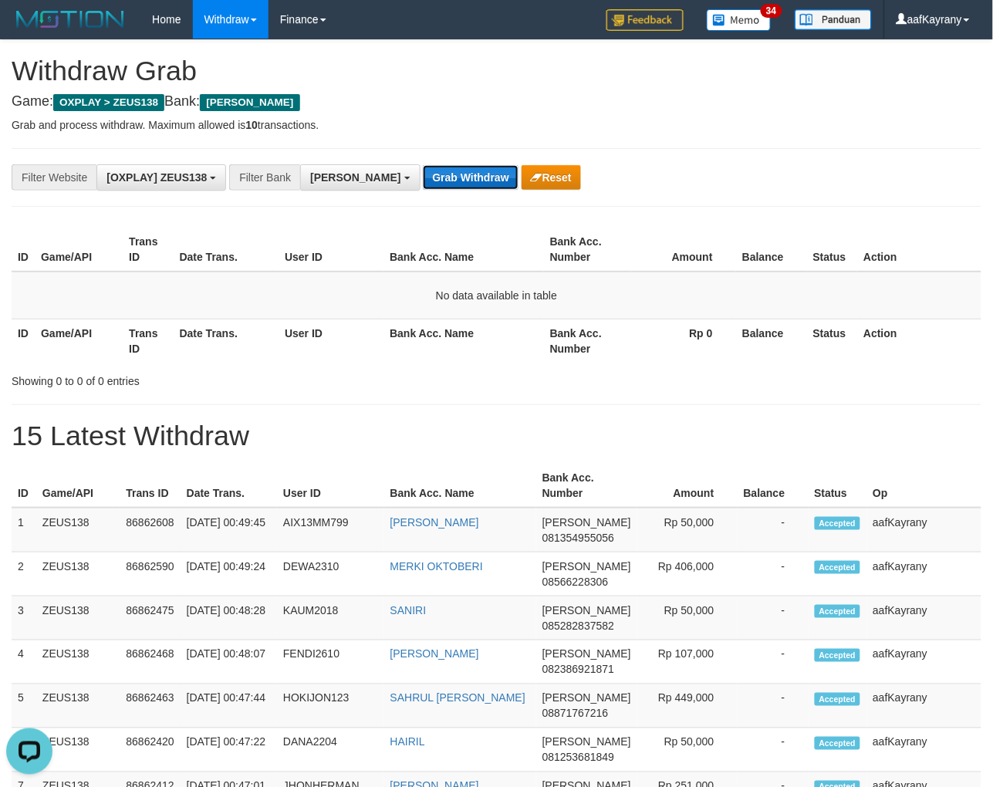
click at [423, 165] on button "Grab Withdraw" at bounding box center [470, 177] width 95 height 25
click at [423, 178] on button "Grab Withdraw" at bounding box center [470, 177] width 95 height 25
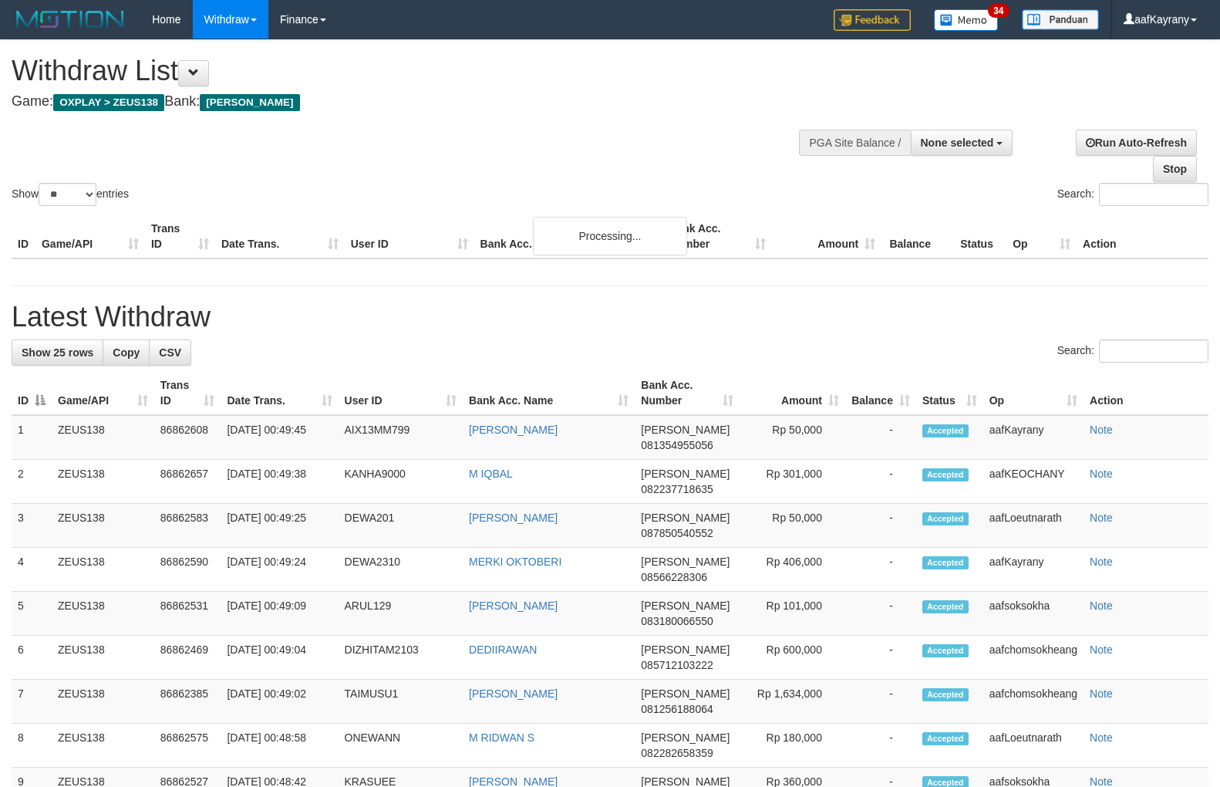
select select
select select "**"
select select
select select "**"
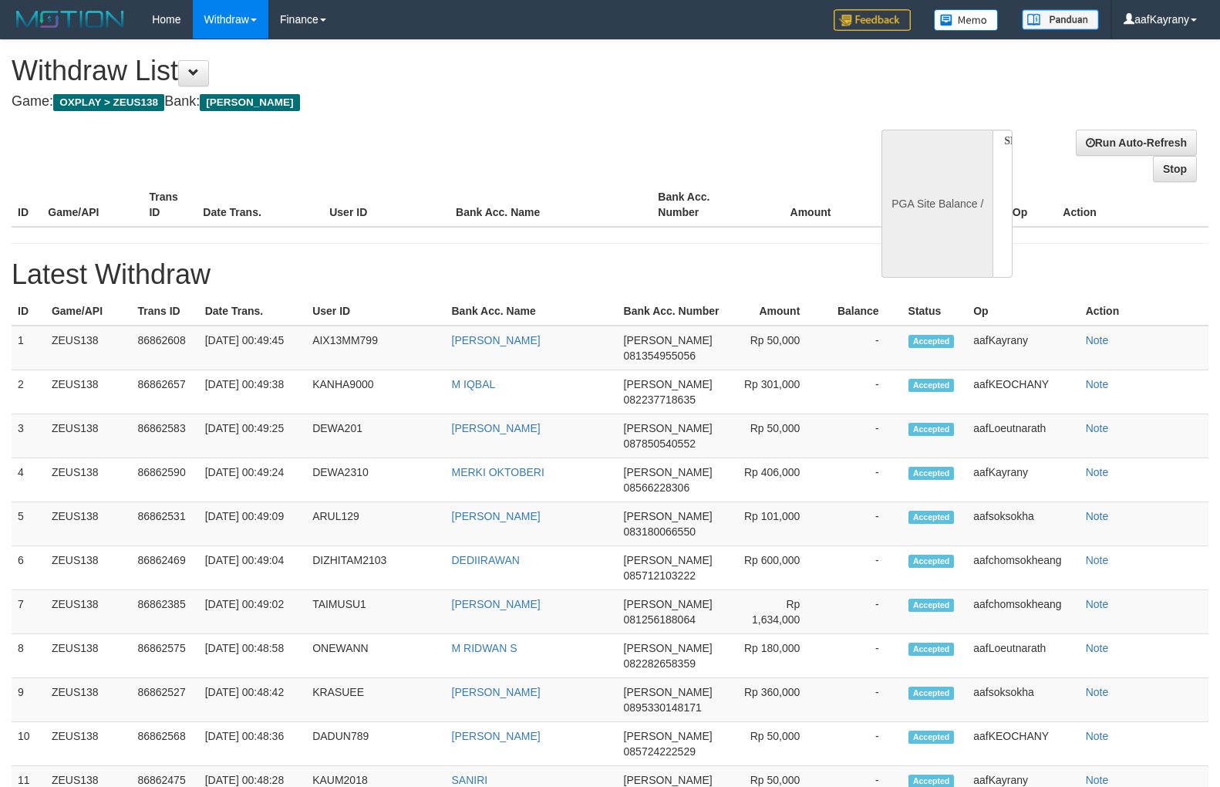
select select
select select "**"
select select
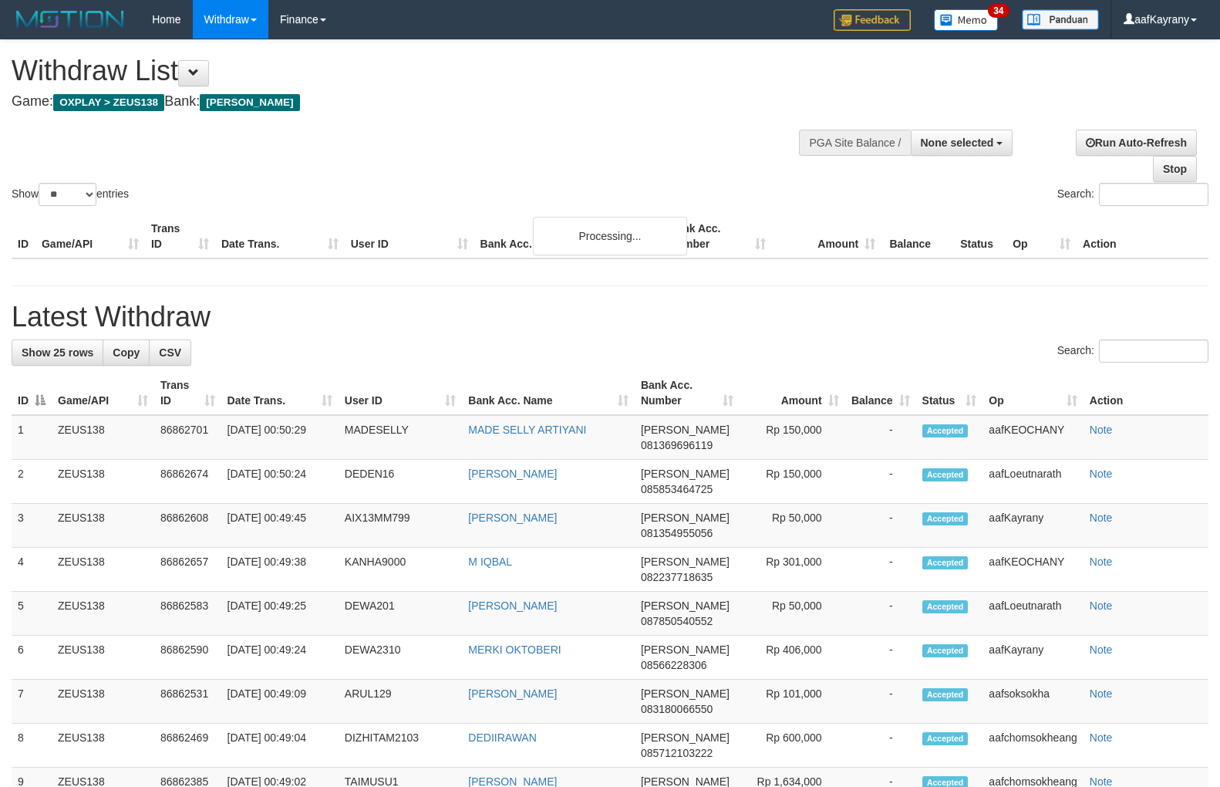
select select
select select "**"
select select
select select "**"
select select
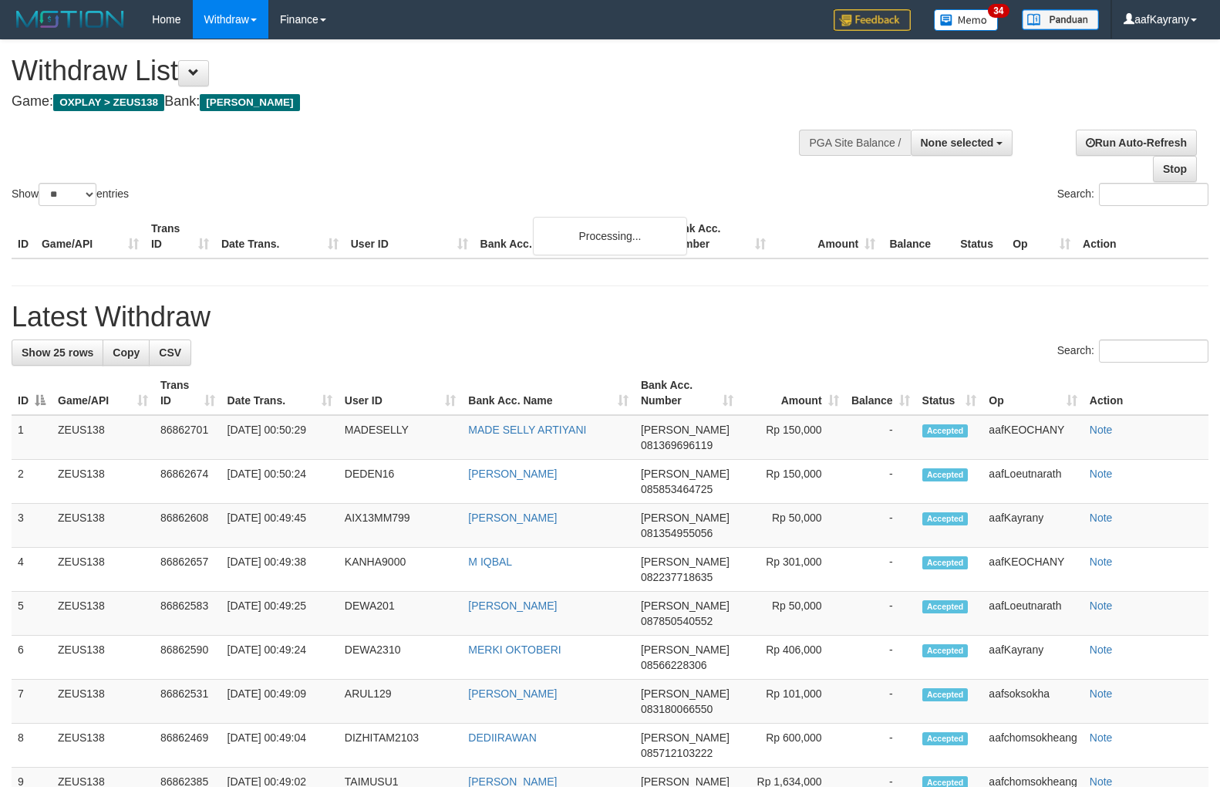
select select "**"
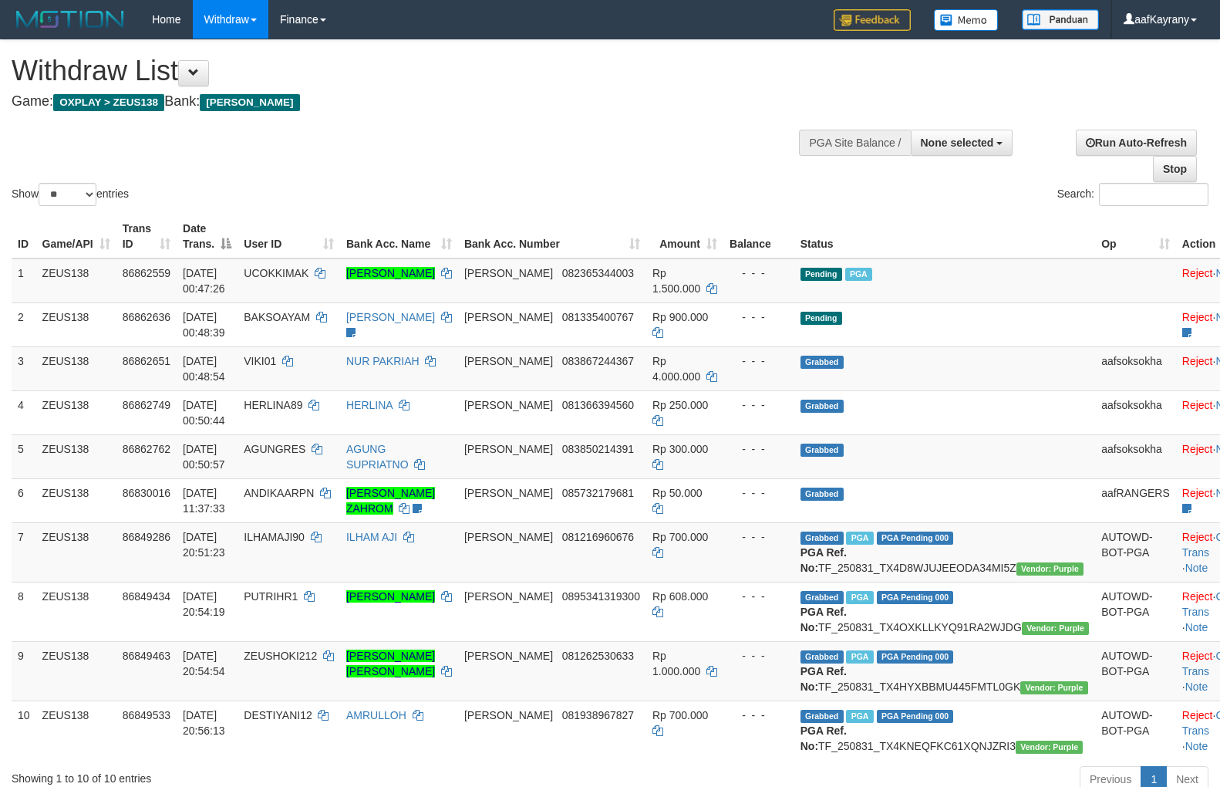
select select
select select "**"
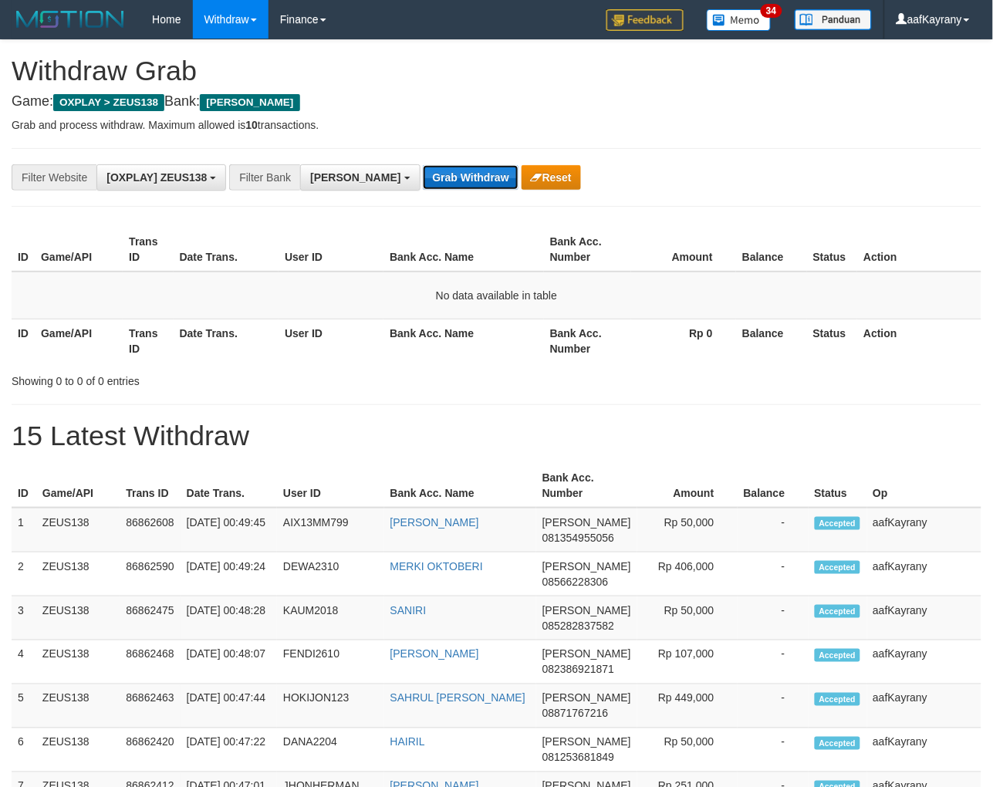
click at [423, 173] on button "Grab Withdraw" at bounding box center [470, 177] width 95 height 25
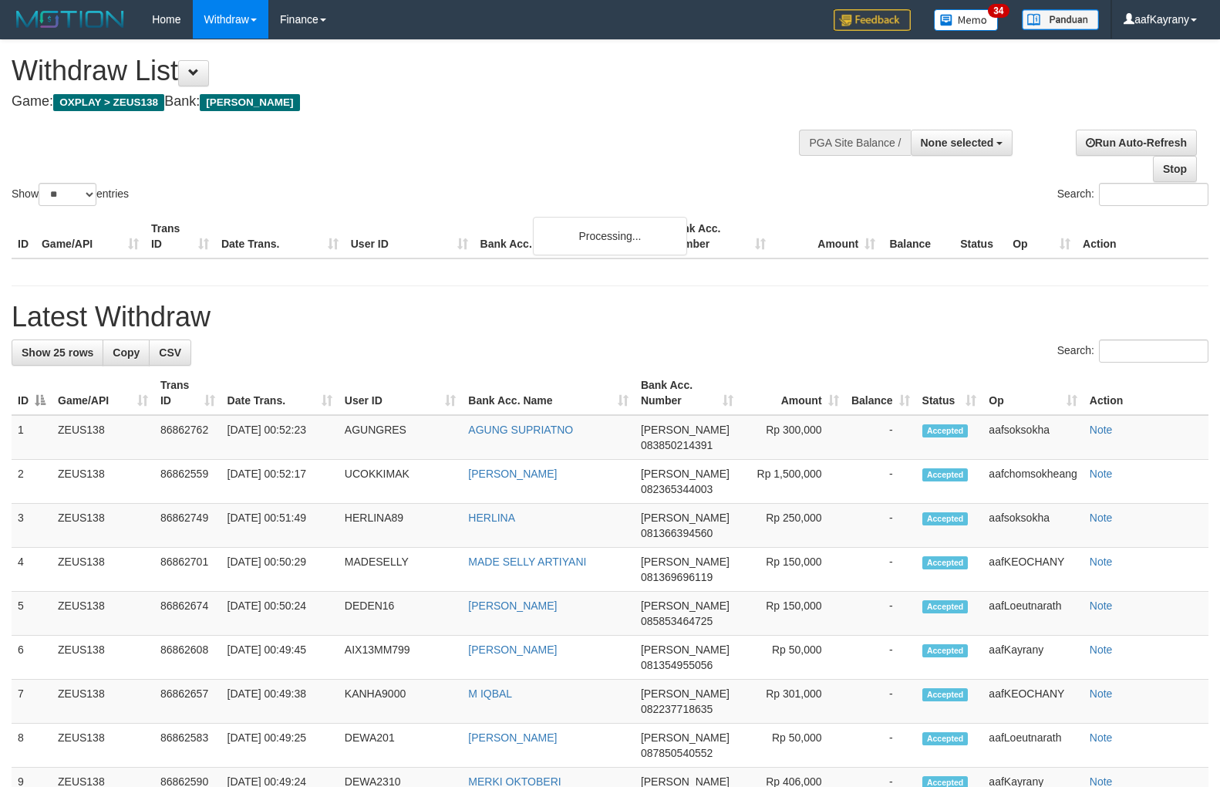
select select
select select "**"
select select
select select "**"
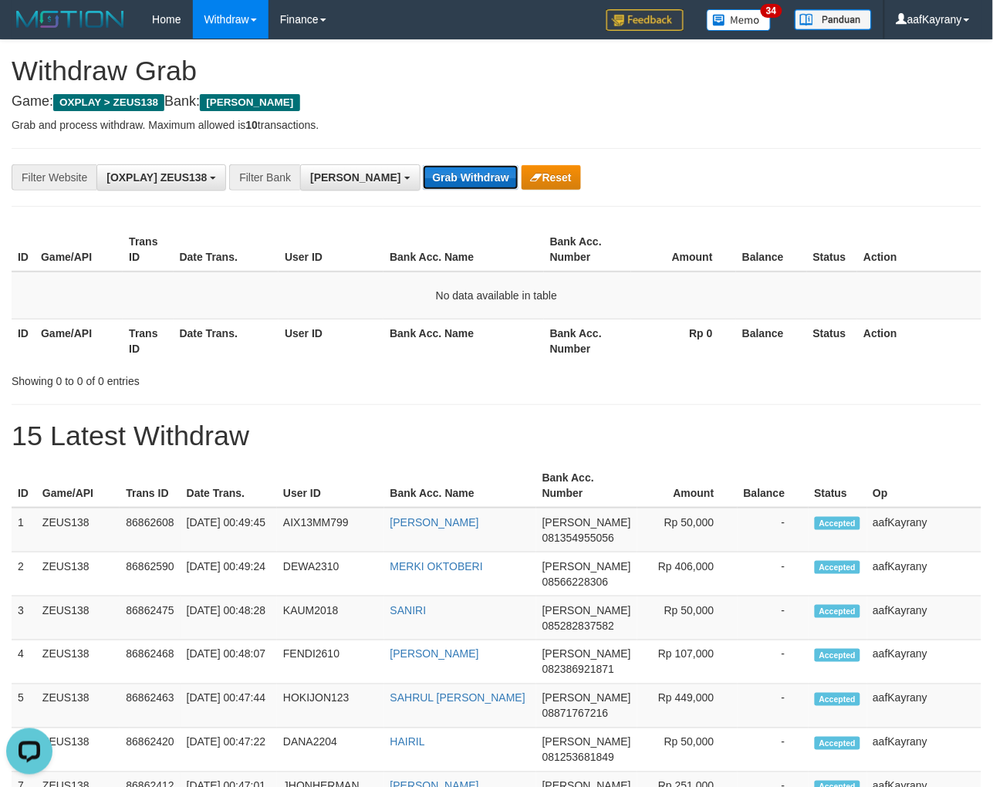
click at [423, 173] on button "Grab Withdraw" at bounding box center [470, 177] width 95 height 25
click at [423, 165] on button "Grab Withdraw" at bounding box center [470, 177] width 95 height 25
click at [423, 173] on button "Grab Withdraw" at bounding box center [470, 177] width 95 height 25
click at [423, 165] on button "Grab Withdraw" at bounding box center [470, 177] width 95 height 25
click at [423, 173] on button "Grab Withdraw" at bounding box center [470, 177] width 95 height 25
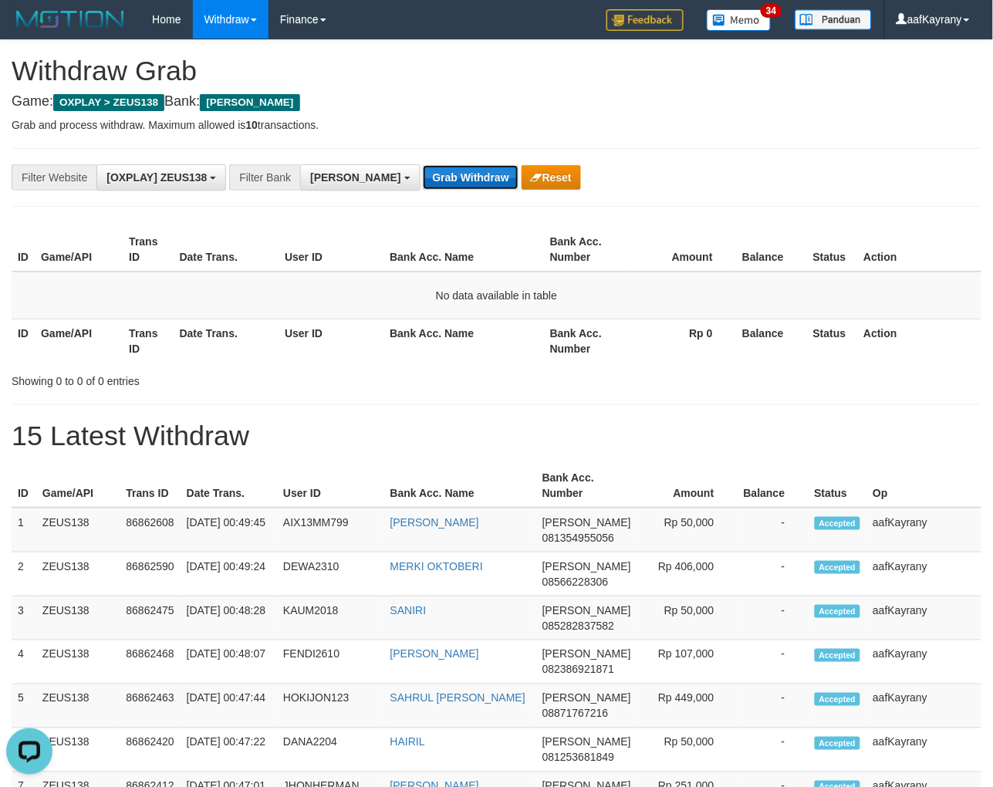
click at [423, 165] on button "Grab Withdraw" at bounding box center [470, 177] width 95 height 25
click at [423, 173] on button "Grab Withdraw" at bounding box center [470, 177] width 95 height 25
click at [423, 165] on button "Grab Withdraw" at bounding box center [470, 177] width 95 height 25
click at [423, 173] on button "Grab Withdraw" at bounding box center [470, 177] width 95 height 25
click at [423, 165] on button "Grab Withdraw" at bounding box center [470, 177] width 95 height 25
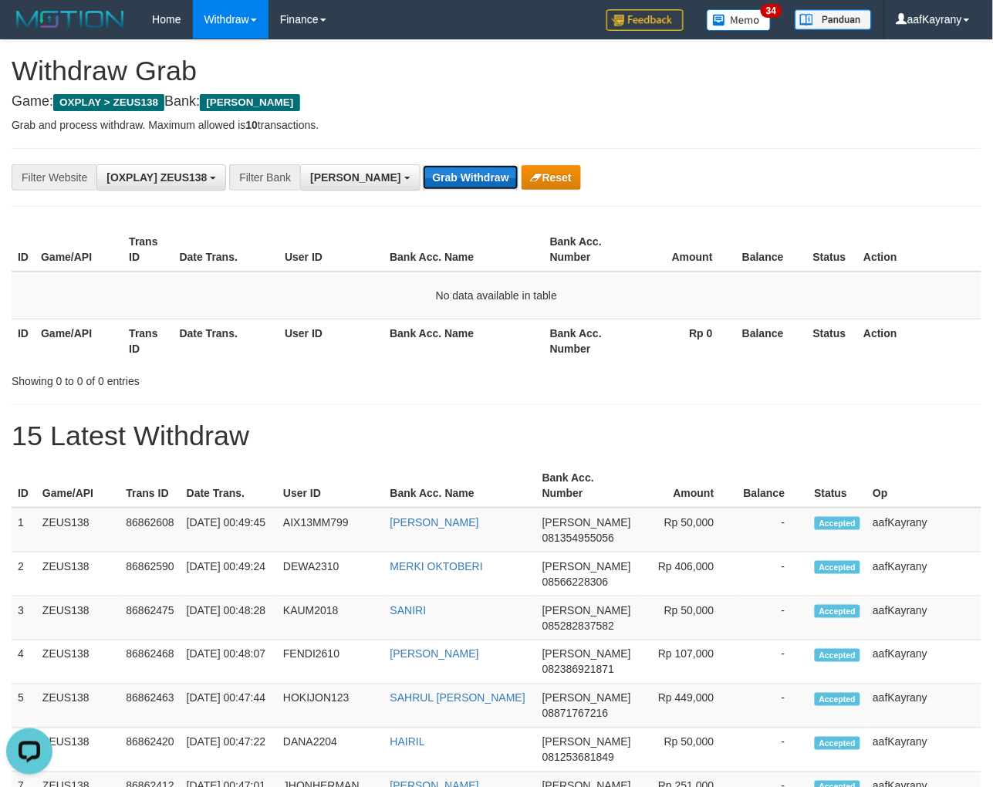
click at [423, 173] on button "Grab Withdraw" at bounding box center [470, 177] width 95 height 25
click at [423, 165] on button "Grab Withdraw" at bounding box center [470, 177] width 95 height 25
click at [423, 173] on button "Grab Withdraw" at bounding box center [470, 177] width 95 height 25
click at [423, 165] on button "Grab Withdraw" at bounding box center [470, 177] width 95 height 25
click at [423, 173] on button "Grab Withdraw" at bounding box center [470, 177] width 95 height 25
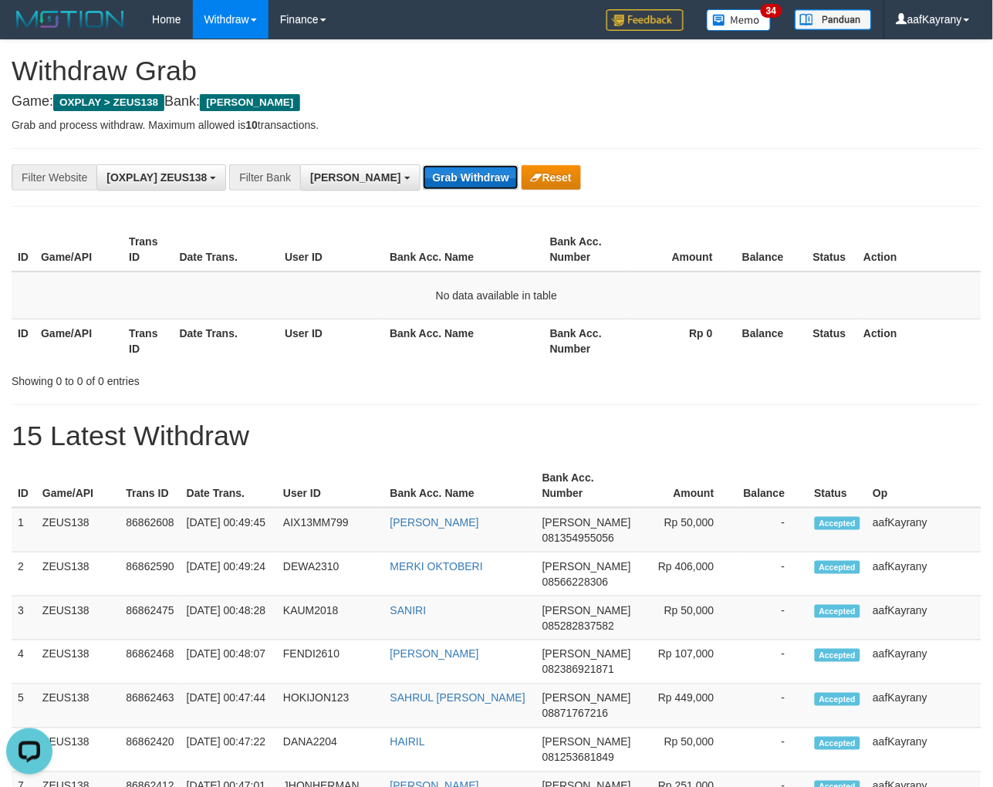
click at [423, 165] on button "Grab Withdraw" at bounding box center [470, 177] width 95 height 25
click at [423, 173] on button "Grab Withdraw" at bounding box center [470, 177] width 95 height 25
click at [423, 165] on button "Grab Withdraw" at bounding box center [470, 177] width 95 height 25
click at [423, 178] on button "Grab Withdraw" at bounding box center [470, 177] width 95 height 25
click at [423, 165] on button "Grab Withdraw" at bounding box center [470, 177] width 95 height 25
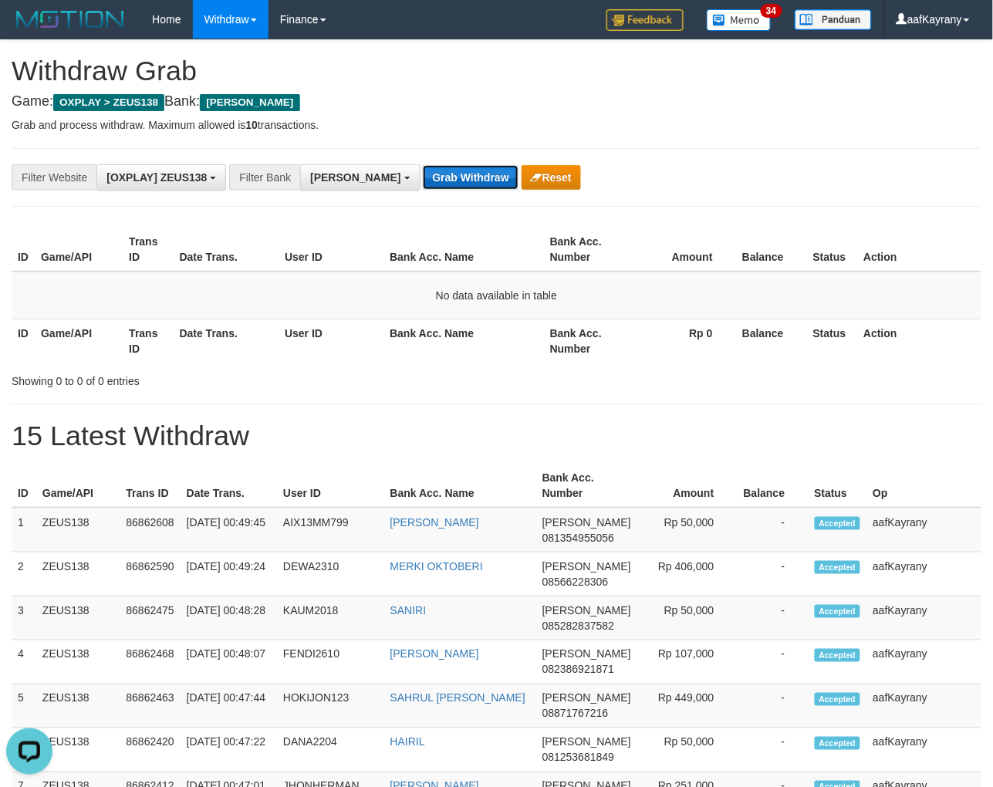
click at [423, 179] on button "Grab Withdraw" at bounding box center [470, 177] width 95 height 25
click at [423, 165] on button "Grab Withdraw" at bounding box center [470, 177] width 95 height 25
click at [423, 179] on button "Grab Withdraw" at bounding box center [470, 177] width 95 height 25
click at [423, 165] on button "Grab Withdraw" at bounding box center [470, 177] width 95 height 25
click at [423, 179] on button "Grab Withdraw" at bounding box center [470, 177] width 95 height 25
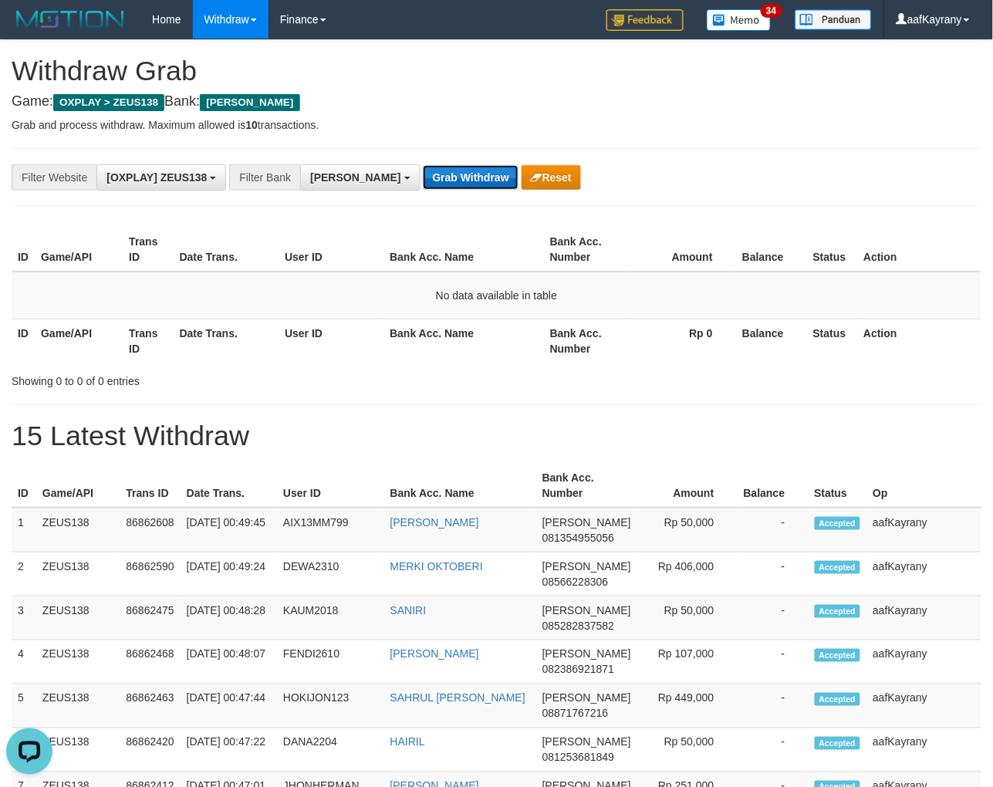
click at [423, 165] on button "Grab Withdraw" at bounding box center [470, 177] width 95 height 25
click at [423, 179] on button "Grab Withdraw" at bounding box center [470, 177] width 95 height 25
click at [423, 165] on button "Grab Withdraw" at bounding box center [470, 177] width 95 height 25
click at [423, 179] on button "Grab Withdraw" at bounding box center [470, 177] width 95 height 25
click at [423, 165] on button "Grab Withdraw" at bounding box center [470, 177] width 95 height 25
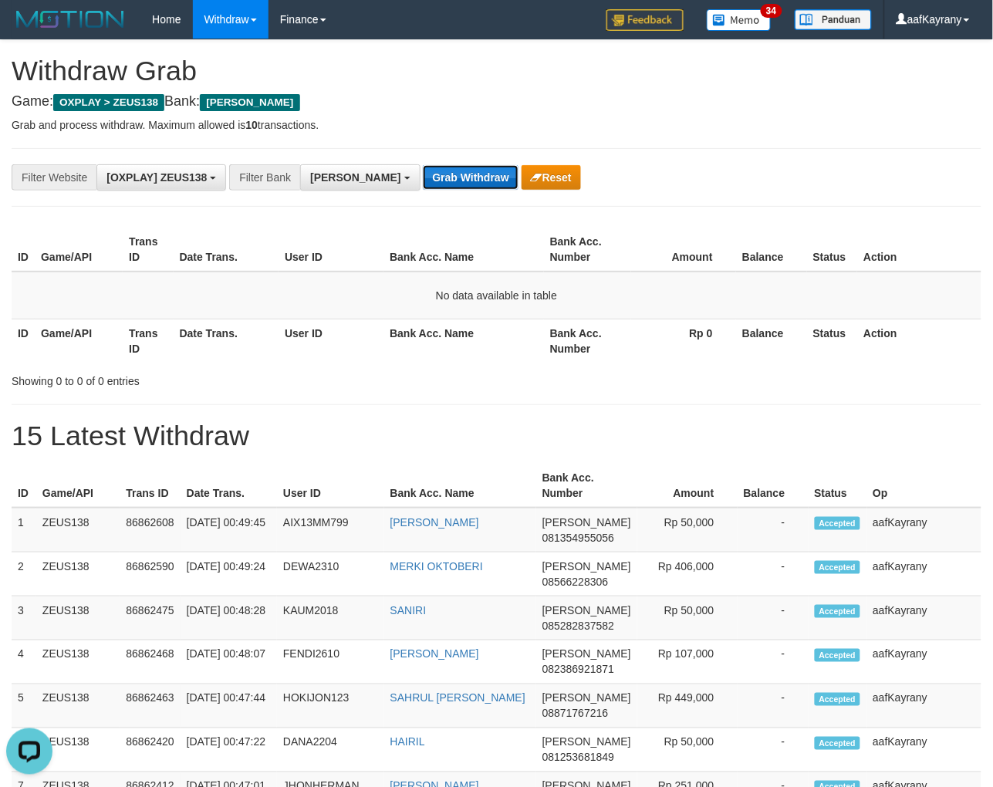
click at [423, 179] on button "Grab Withdraw" at bounding box center [470, 177] width 95 height 25
click at [423, 165] on button "Grab Withdraw" at bounding box center [470, 177] width 95 height 25
click at [423, 179] on button "Grab Withdraw" at bounding box center [470, 177] width 95 height 25
click at [423, 165] on button "Grab Withdraw" at bounding box center [470, 177] width 95 height 25
click at [423, 180] on button "Grab Withdraw" at bounding box center [470, 177] width 95 height 25
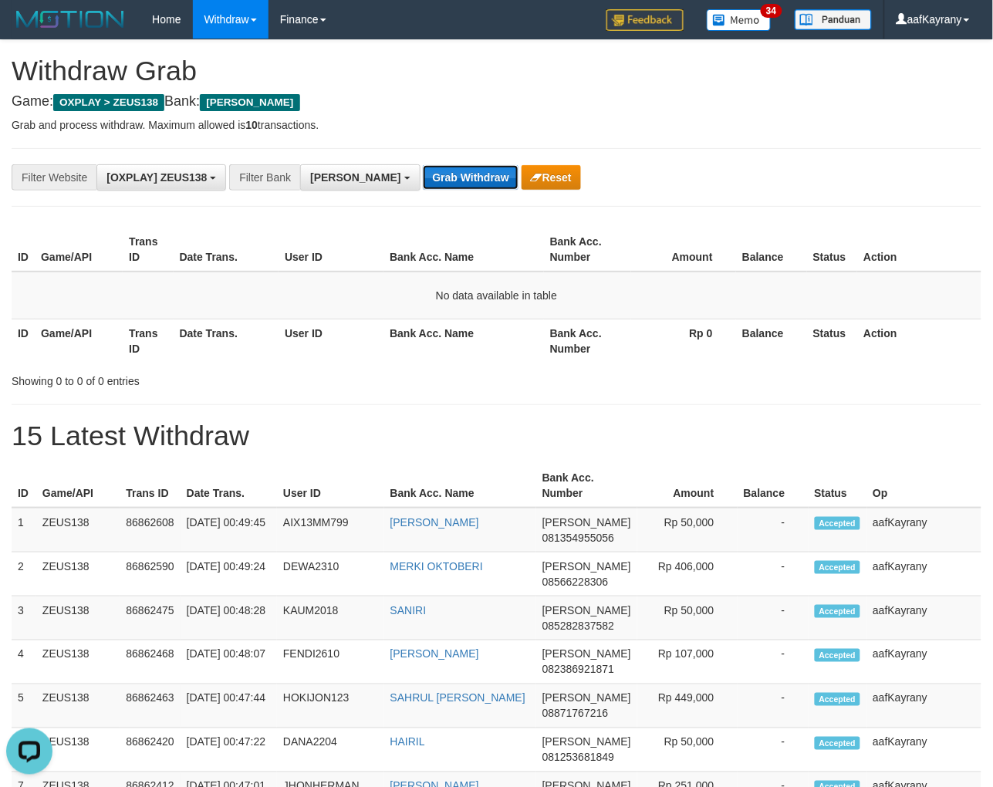
click at [423, 165] on button "Grab Withdraw" at bounding box center [470, 177] width 95 height 25
click at [423, 180] on button "Grab Withdraw" at bounding box center [470, 177] width 95 height 25
click at [423, 165] on button "Grab Withdraw" at bounding box center [470, 177] width 95 height 25
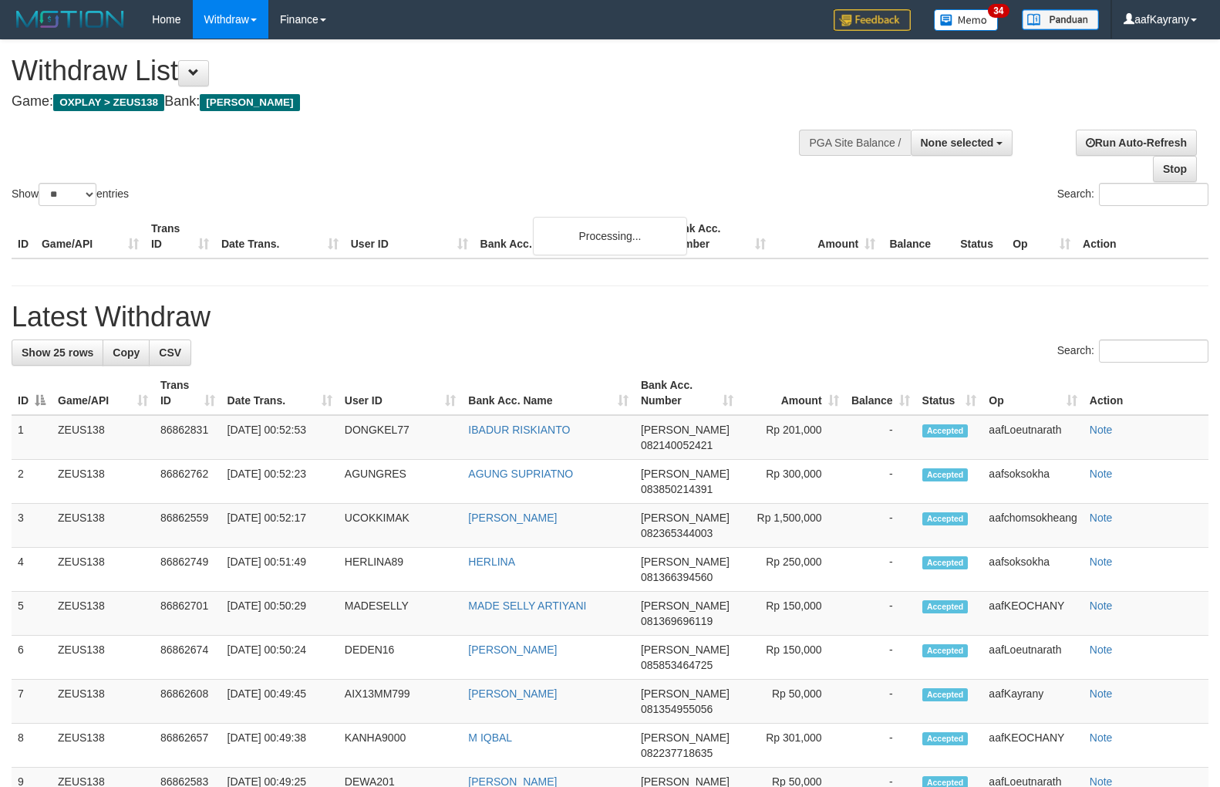
select select
select select "**"
